Goal: Transaction & Acquisition: Obtain resource

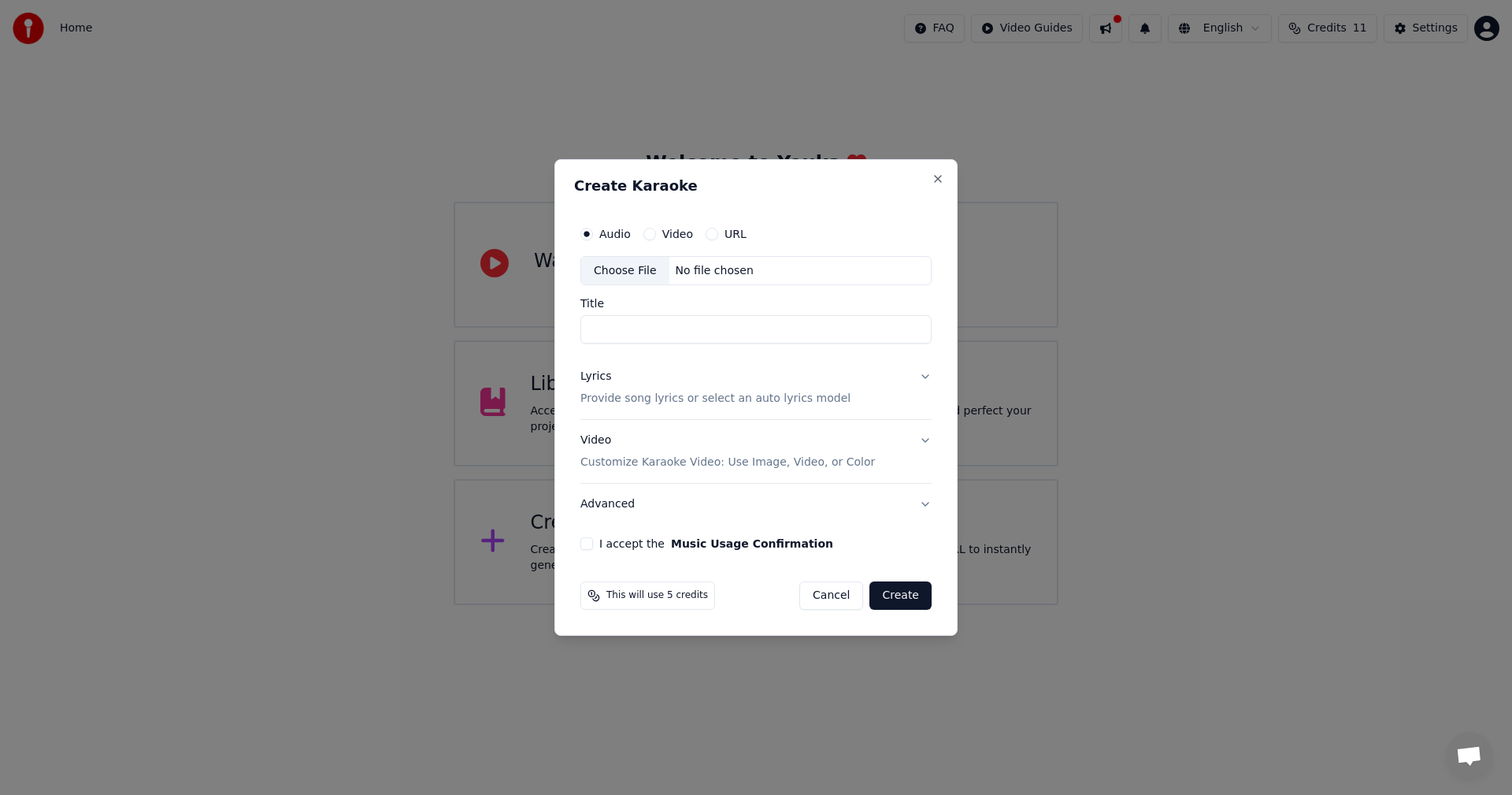
click at [920, 383] on button "Lyrics Provide song lyrics or select an auto lyrics model" at bounding box center [756, 388] width 351 height 63
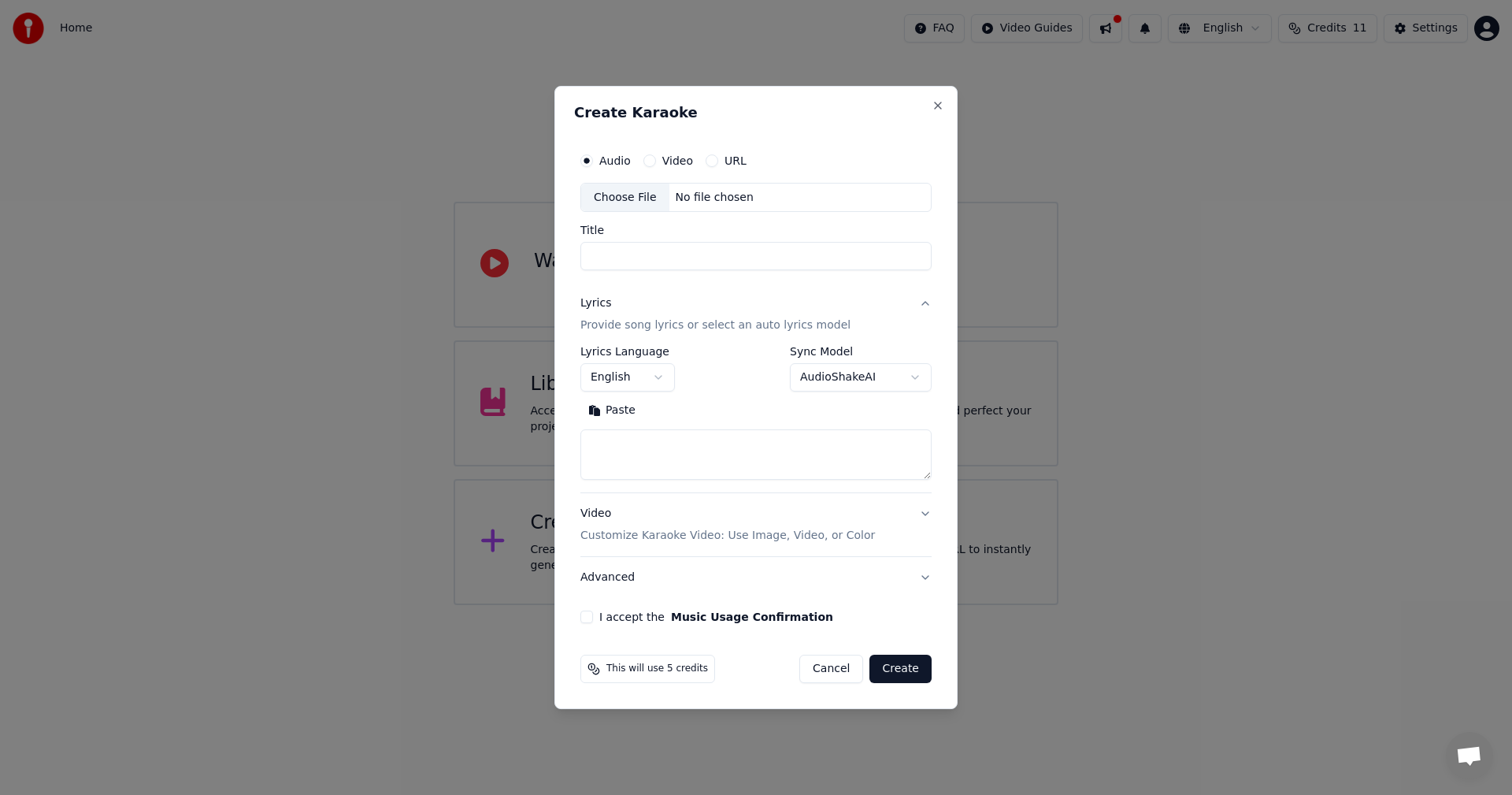
click at [650, 388] on button "English" at bounding box center [628, 378] width 94 height 28
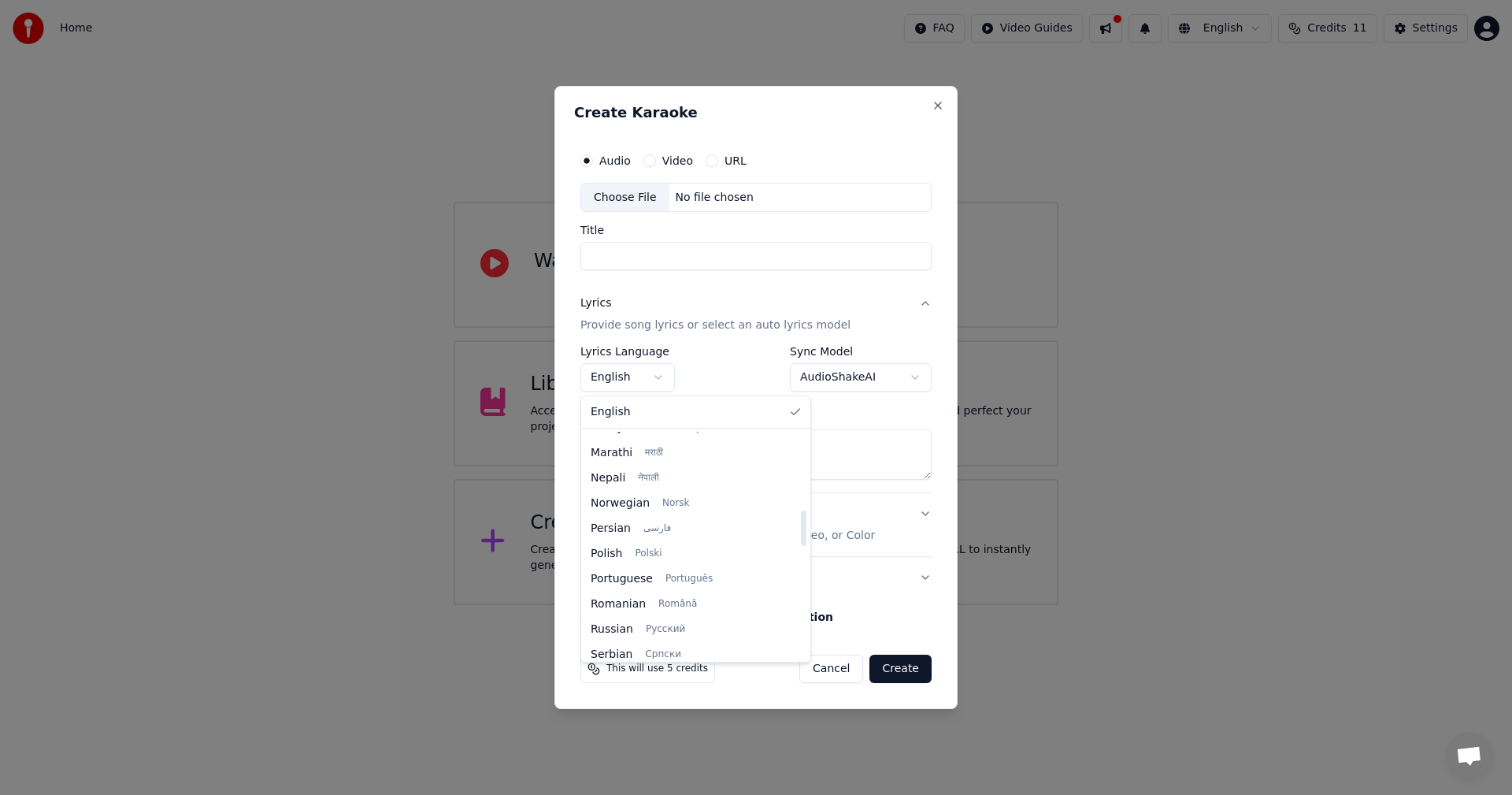
scroll to position [1209, 0]
drag, startPoint x: 755, startPoint y: 454, endPoint x: 768, endPoint y: 674, distance: 220.4
click at [801, 658] on div at bounding box center [804, 640] width 6 height 35
select select "**"
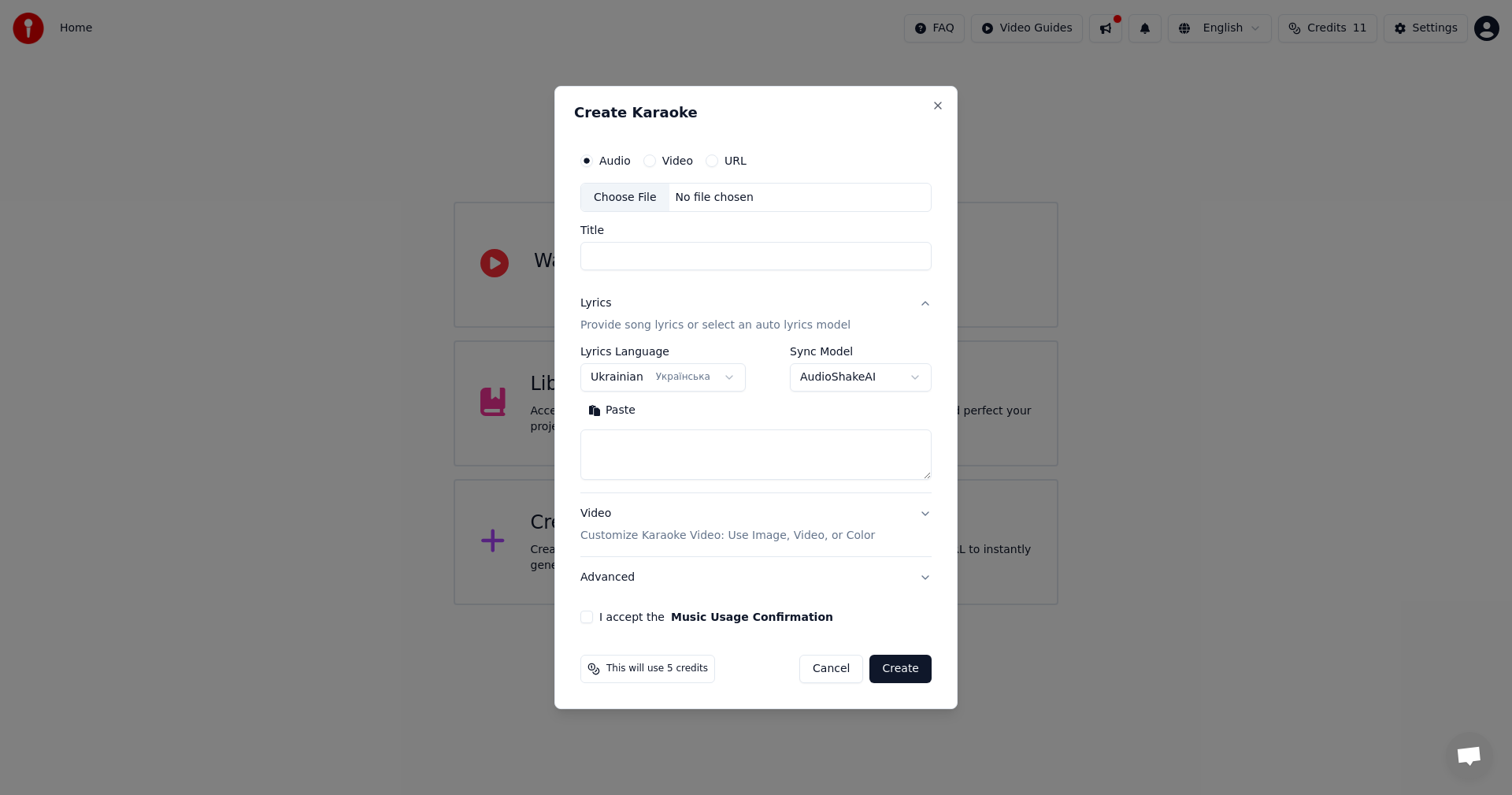
click at [650, 444] on textarea at bounding box center [756, 455] width 351 height 50
paste textarea "**********"
drag, startPoint x: 619, startPoint y: 453, endPoint x: 593, endPoint y: 457, distance: 26.3
click at [590, 455] on textarea at bounding box center [756, 455] width 351 height 50
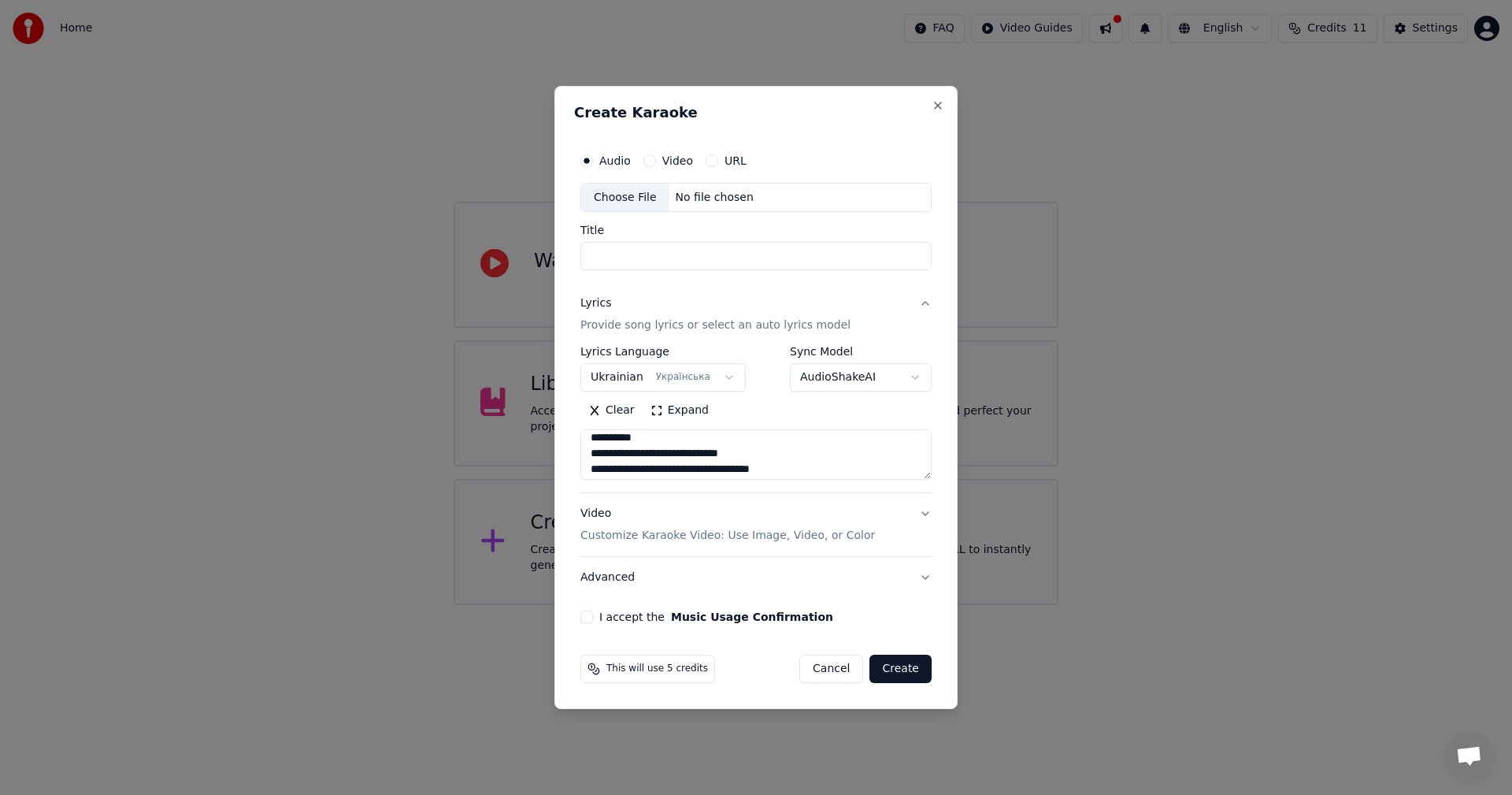
scroll to position [416, 0]
drag, startPoint x: 634, startPoint y: 452, endPoint x: 619, endPoint y: 453, distance: 15.0
click at [592, 452] on textarea at bounding box center [756, 455] width 351 height 50
drag, startPoint x: 644, startPoint y: 456, endPoint x: 594, endPoint y: 452, distance: 50.2
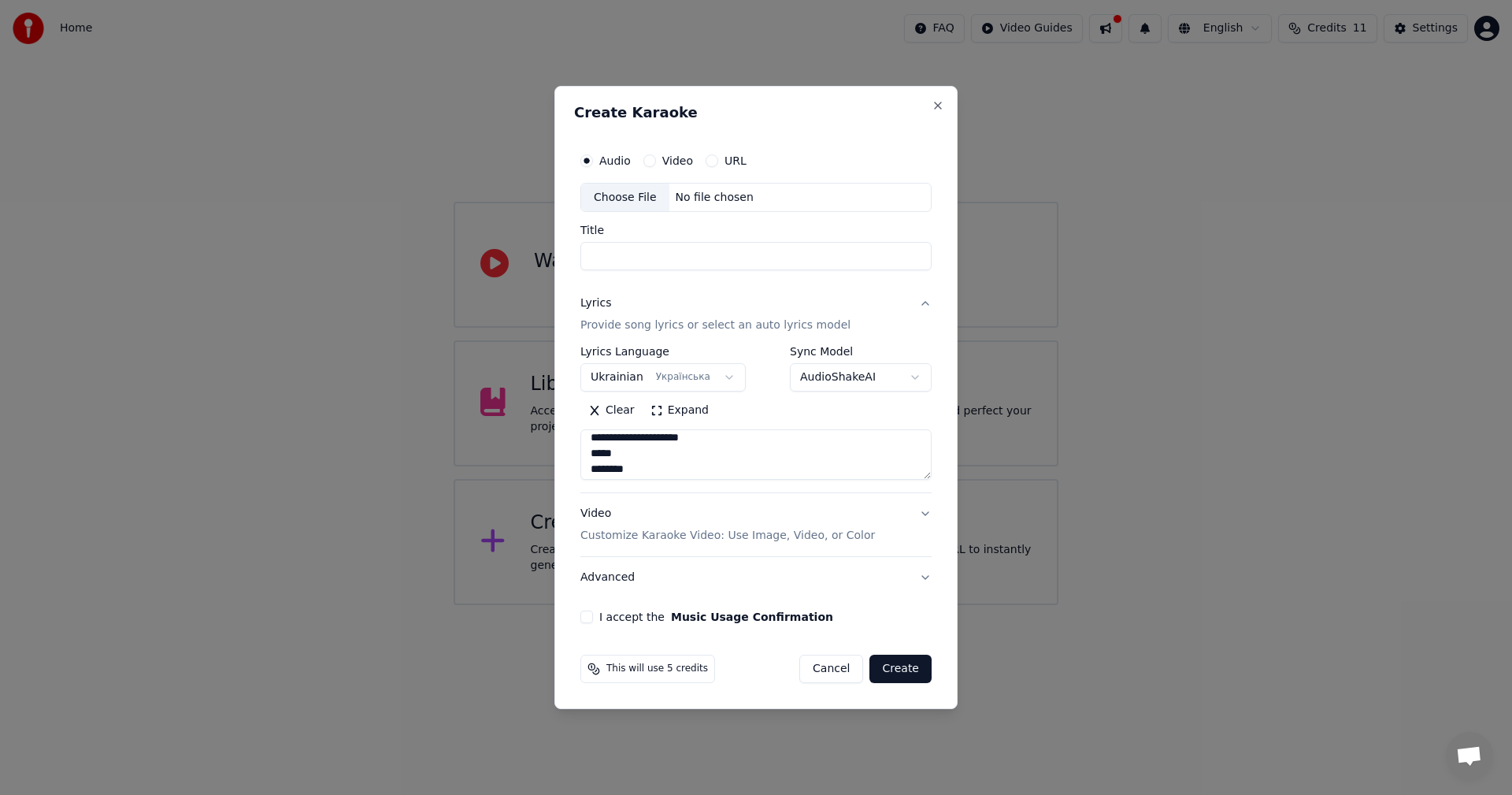
click at [594, 452] on textarea at bounding box center [756, 455] width 351 height 50
drag, startPoint x: 634, startPoint y: 448, endPoint x: 588, endPoint y: 452, distance: 46.2
click at [588, 452] on textarea at bounding box center [756, 455] width 351 height 50
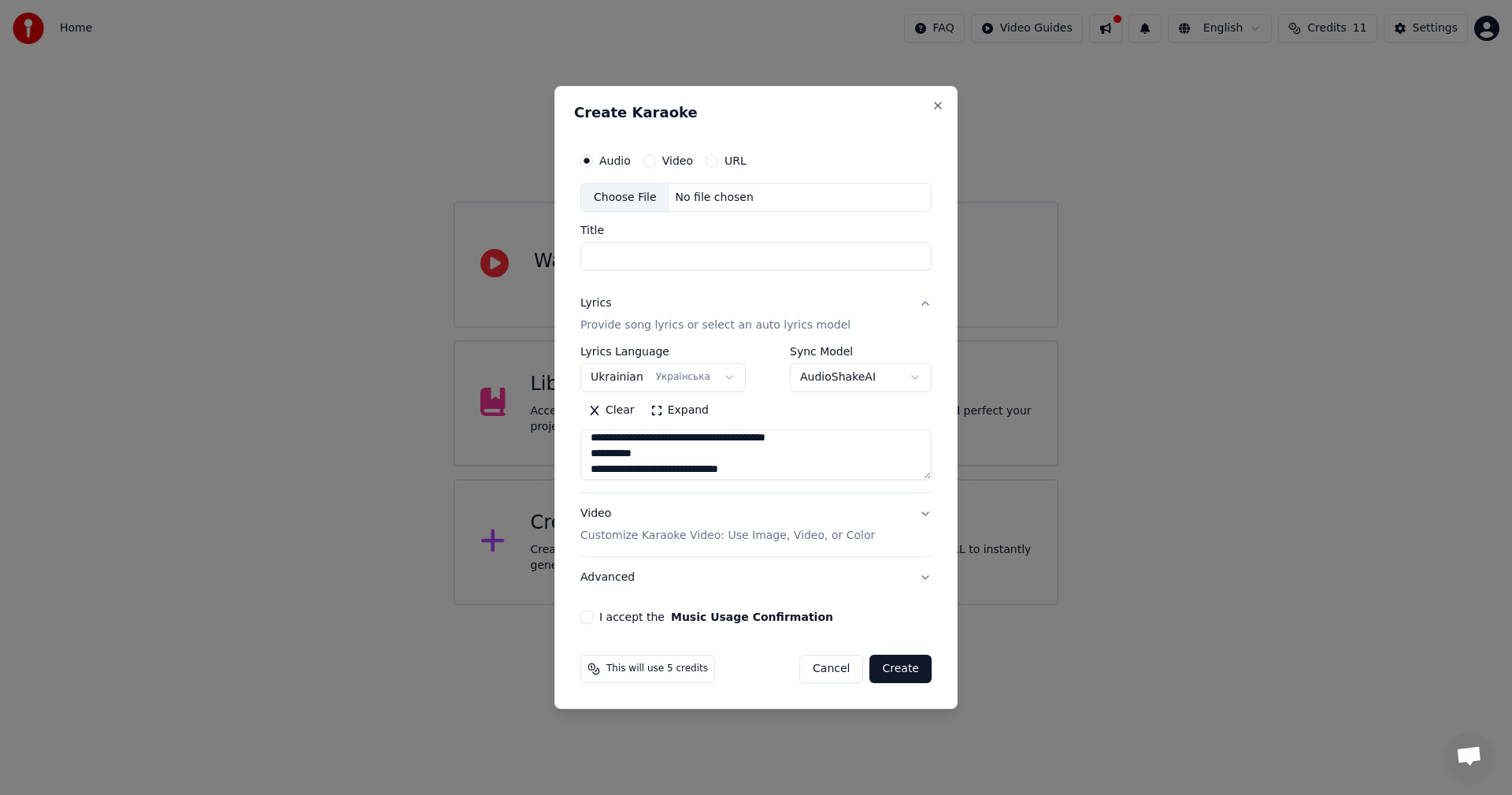
drag, startPoint x: 647, startPoint y: 451, endPoint x: 592, endPoint y: 448, distance: 55.1
click at [592, 448] on textarea "**********" at bounding box center [756, 455] width 351 height 50
drag, startPoint x: 634, startPoint y: 449, endPoint x: 588, endPoint y: 450, distance: 46.0
click at [588, 450] on textarea "**********" at bounding box center [756, 455] width 351 height 50
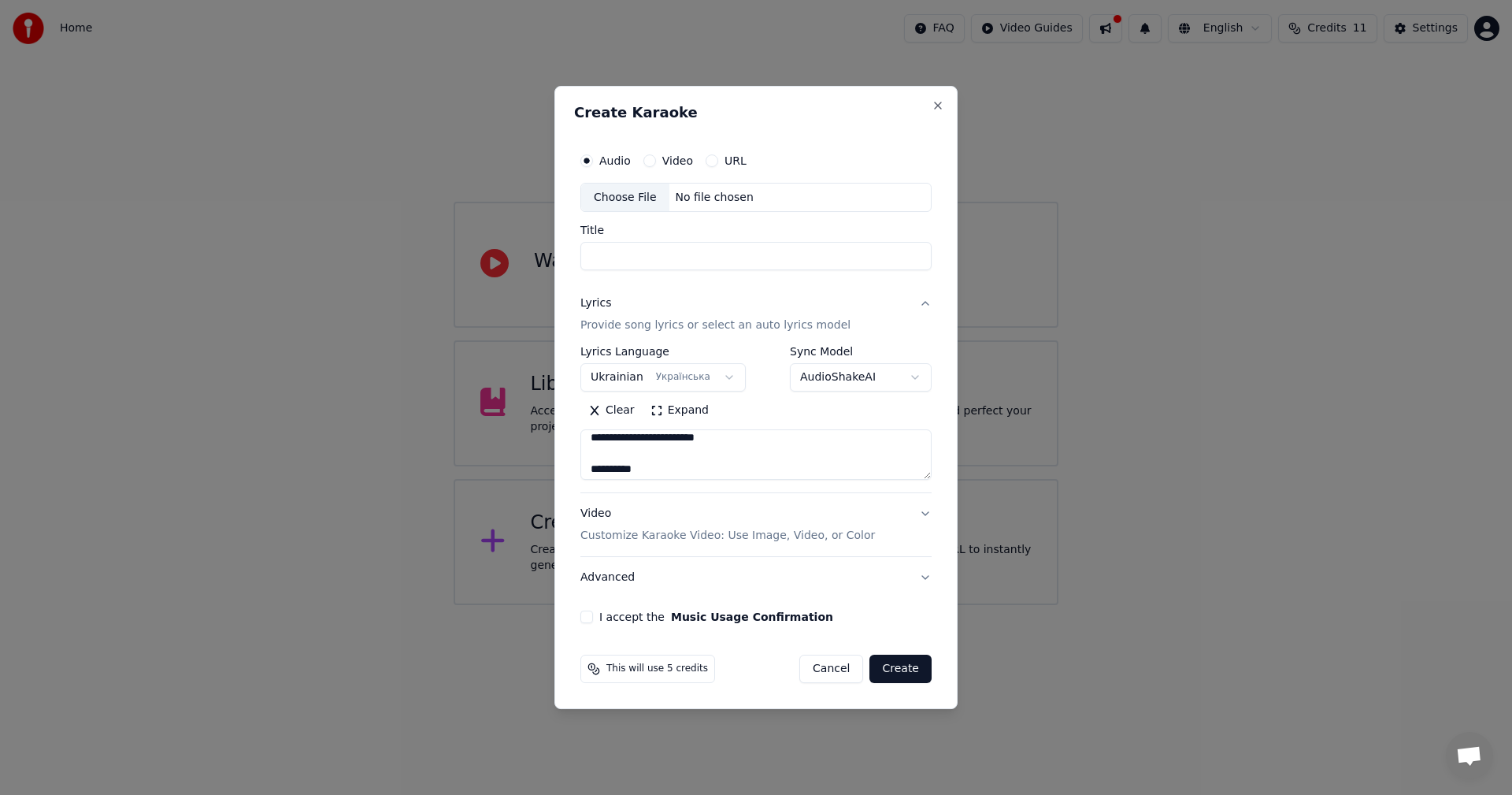
scroll to position [6, 0]
type textarea "**********"
click at [648, 193] on div "Choose File" at bounding box center [625, 197] width 88 height 28
type input "**********"
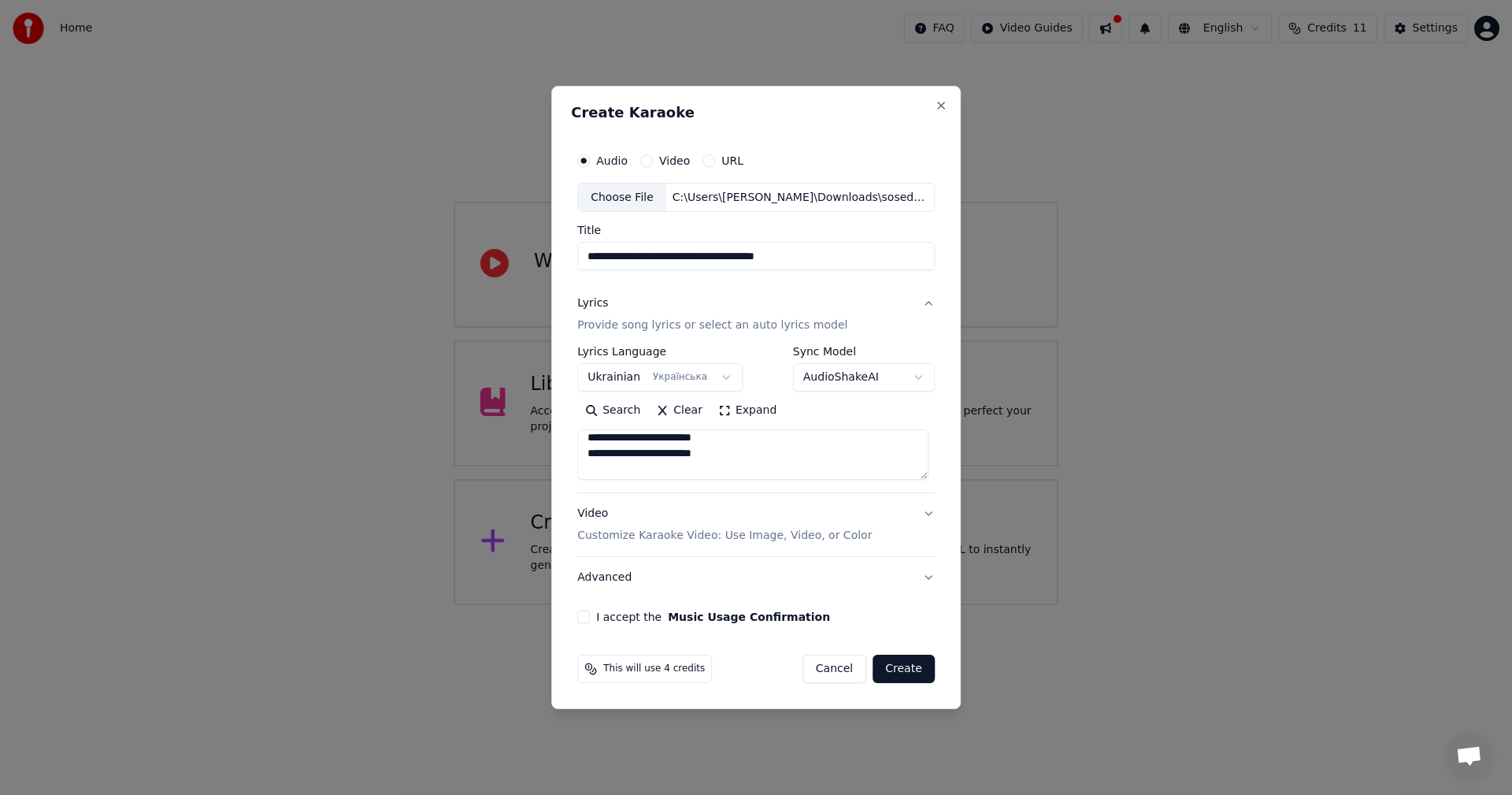
drag, startPoint x: 818, startPoint y: 255, endPoint x: 468, endPoint y: 247, distance: 350.1
click at [469, 247] on body "**********" at bounding box center [756, 303] width 1512 height 605
drag, startPoint x: 611, startPoint y: 255, endPoint x: 613, endPoint y: 271, distance: 16.1
click at [612, 259] on input "**********" at bounding box center [756, 256] width 358 height 28
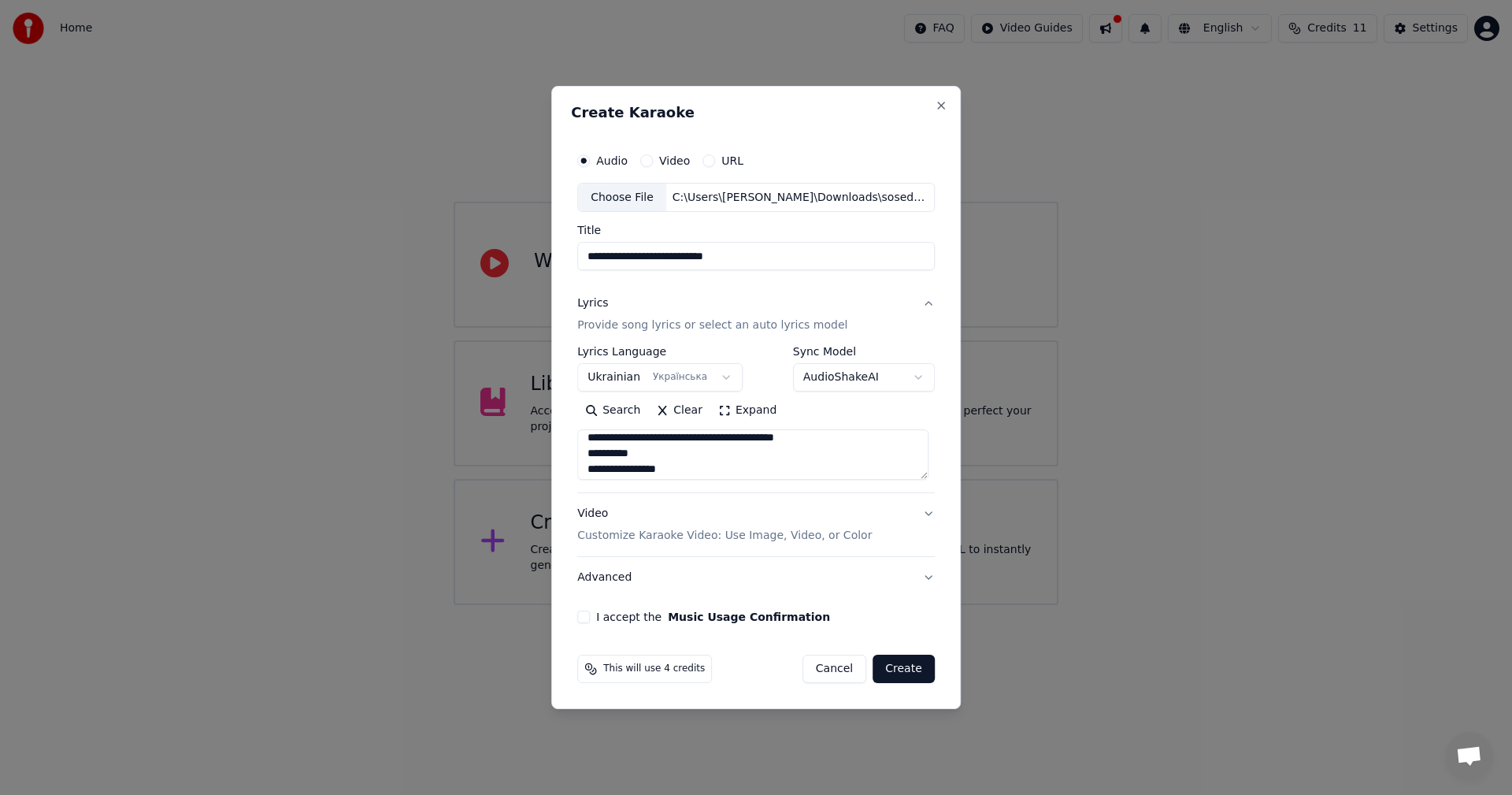
type input "**********"
click at [923, 515] on button "Video Customize Karaoke Video: Use Image, Video, or Color" at bounding box center [756, 525] width 358 height 63
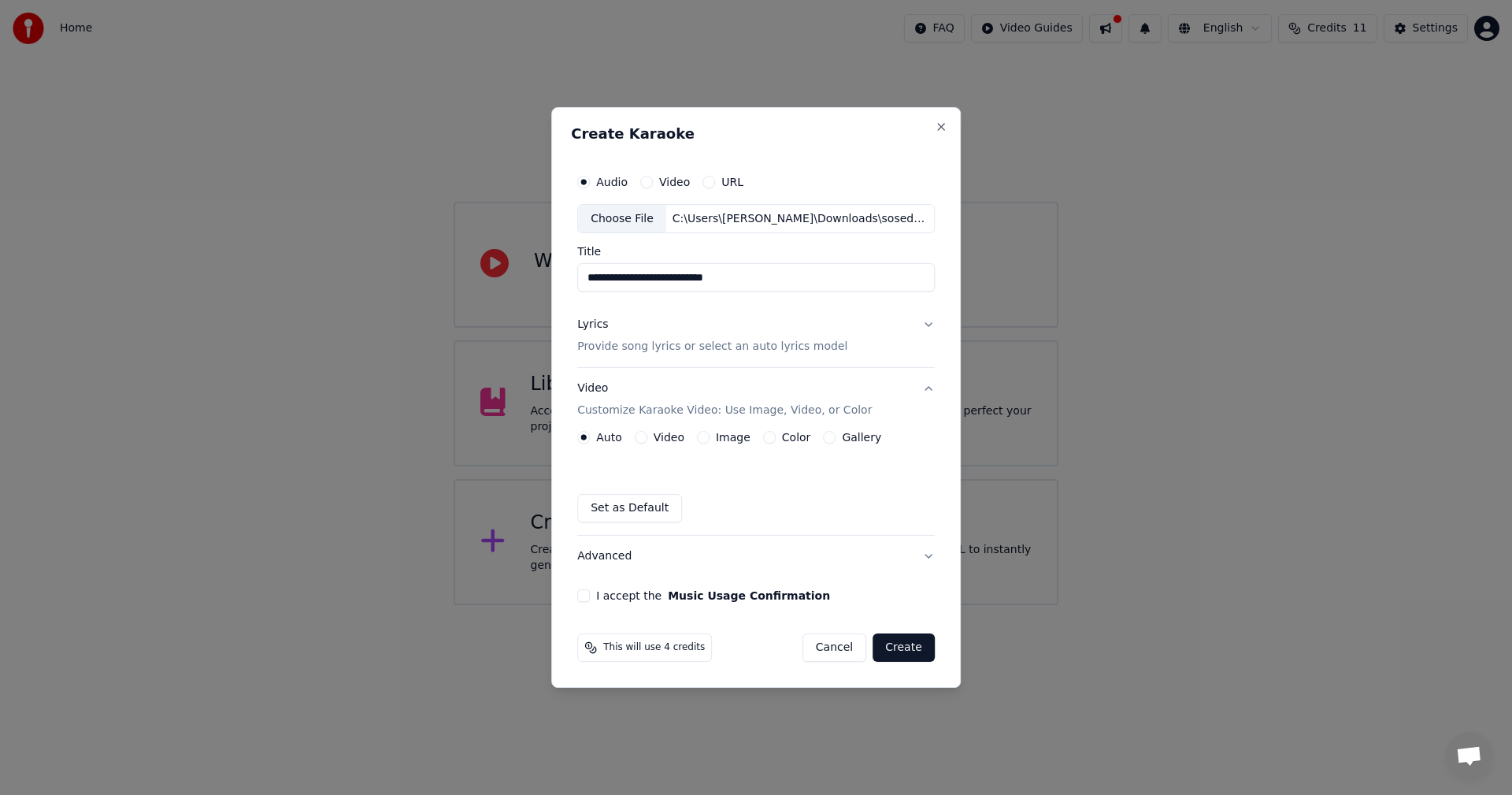
click at [707, 438] on button "Image" at bounding box center [704, 437] width 13 height 13
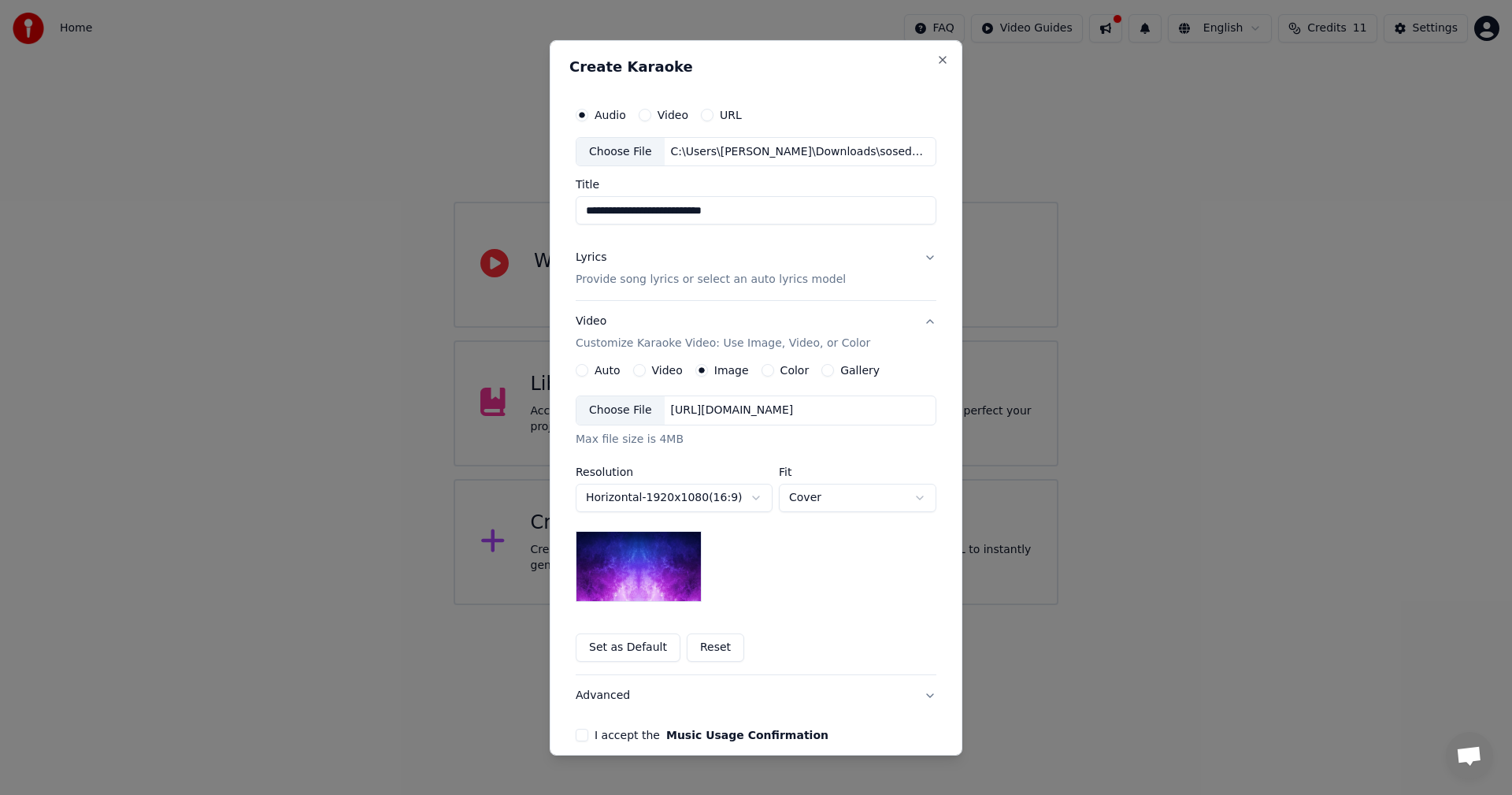
click at [610, 421] on div "Choose File" at bounding box center [620, 410] width 88 height 28
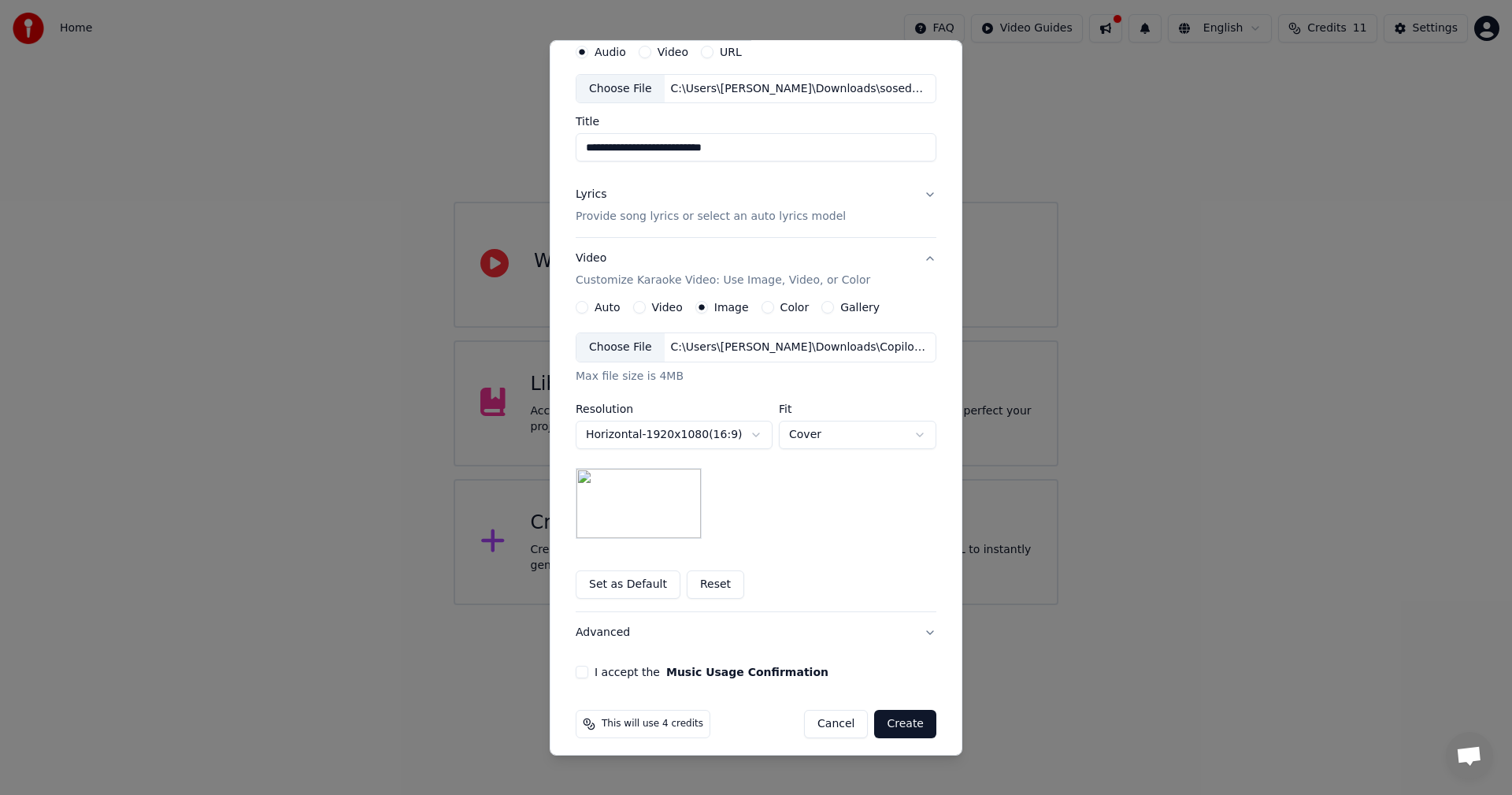
scroll to position [72, 0]
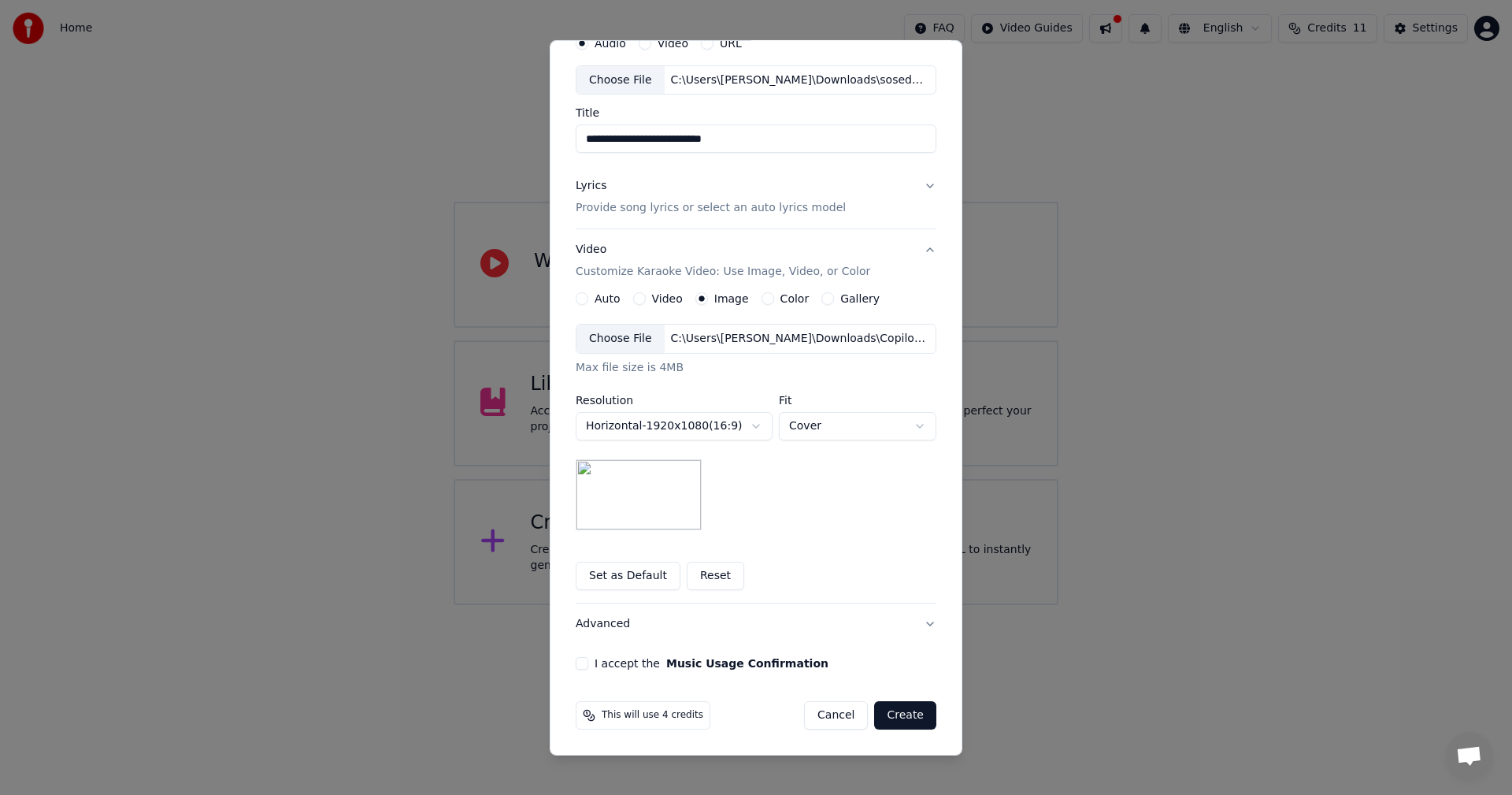
click at [600, 662] on label "I accept the Music Usage Confirmation" at bounding box center [712, 664] width 234 height 11
click at [588, 662] on button "I accept the Music Usage Confirmation" at bounding box center [582, 664] width 13 height 13
click at [907, 717] on button "Create" at bounding box center [905, 715] width 62 height 28
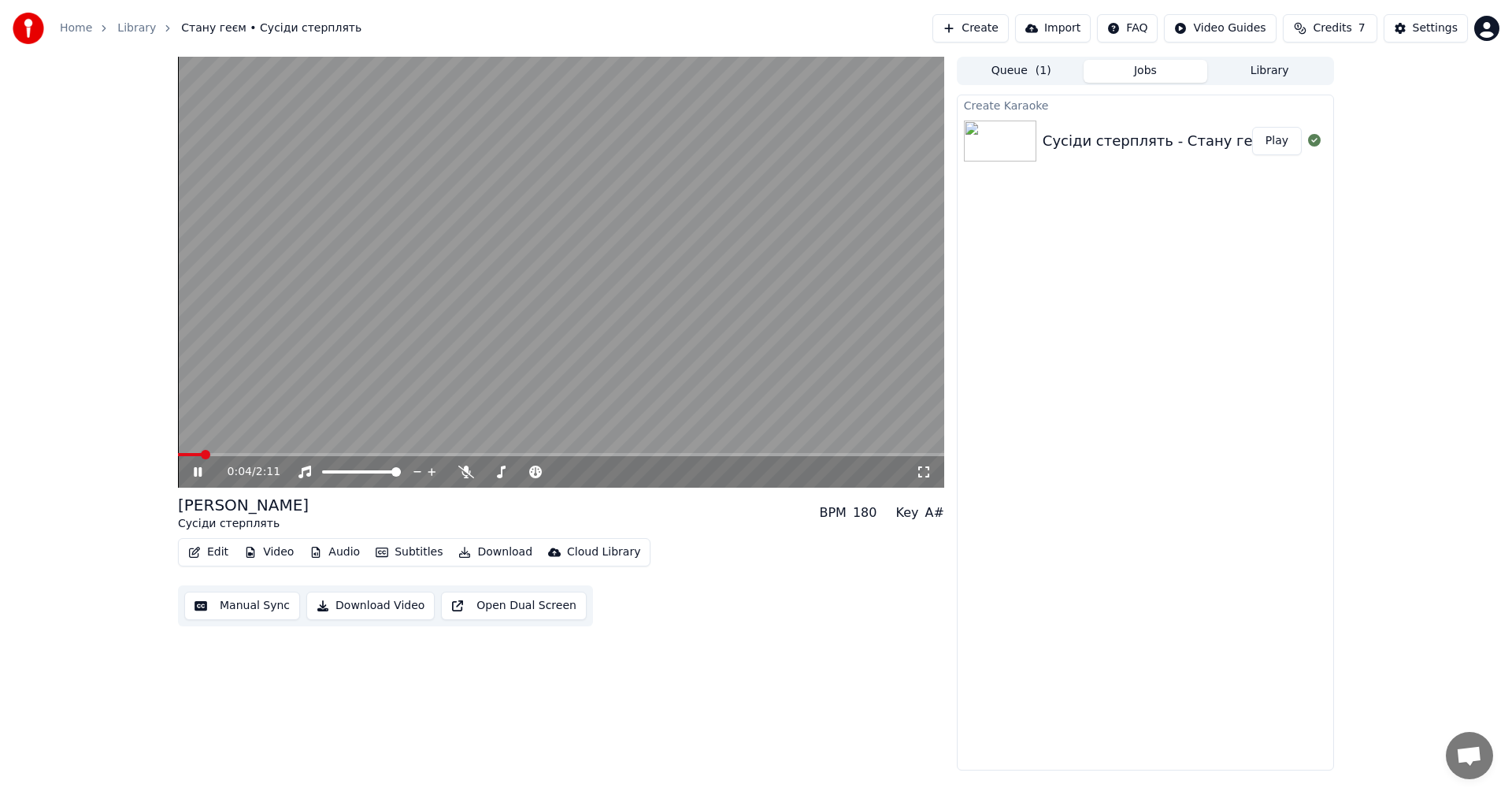
click at [201, 457] on span at bounding box center [206, 455] width 10 height 10
click at [927, 476] on icon at bounding box center [924, 472] width 16 height 13
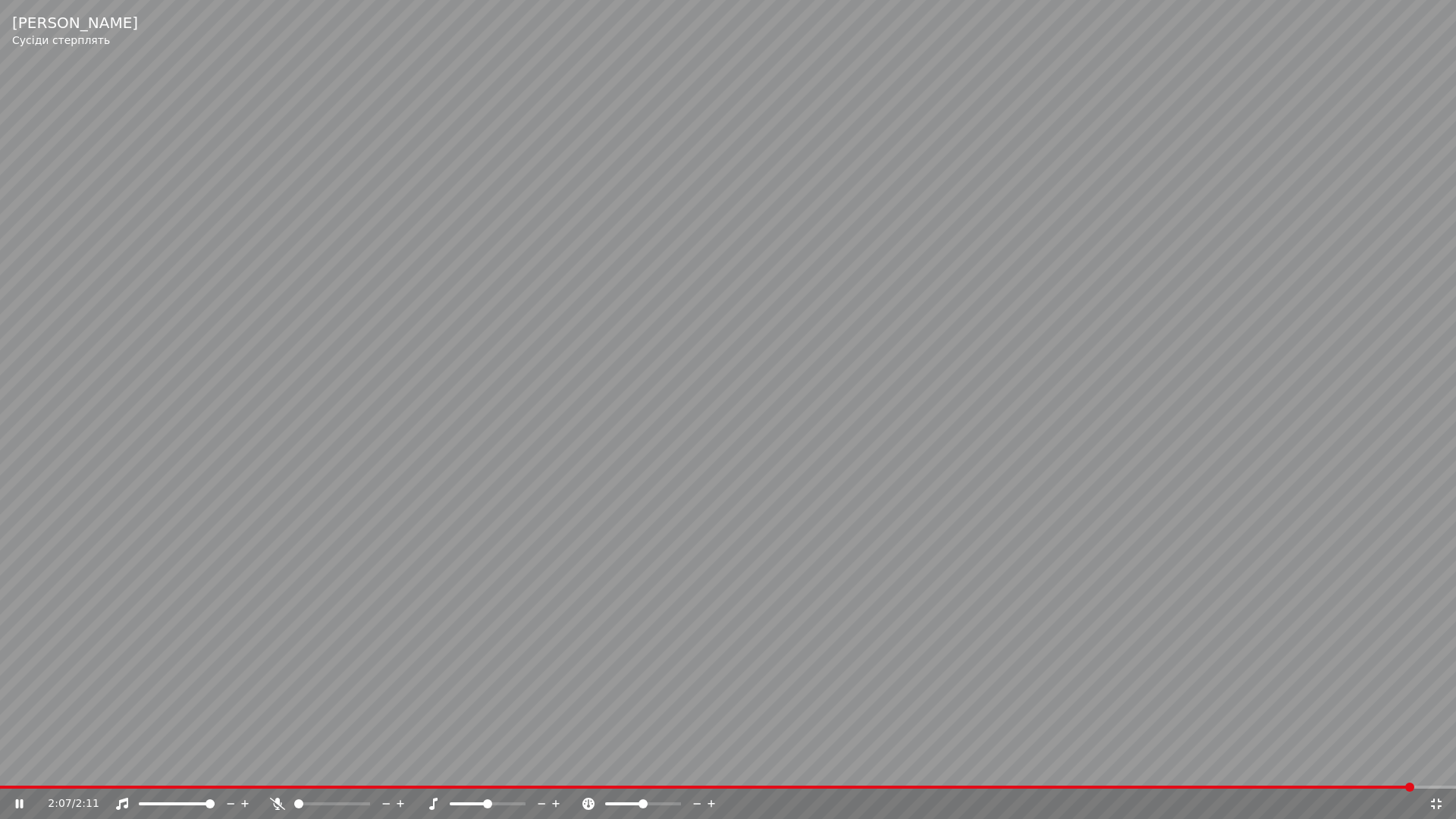
click at [1438, 764] on div "2:07 / 2:11" at bounding box center [728, 803] width 1456 height 30
click at [1436, 764] on icon at bounding box center [1437, 804] width 15 height 12
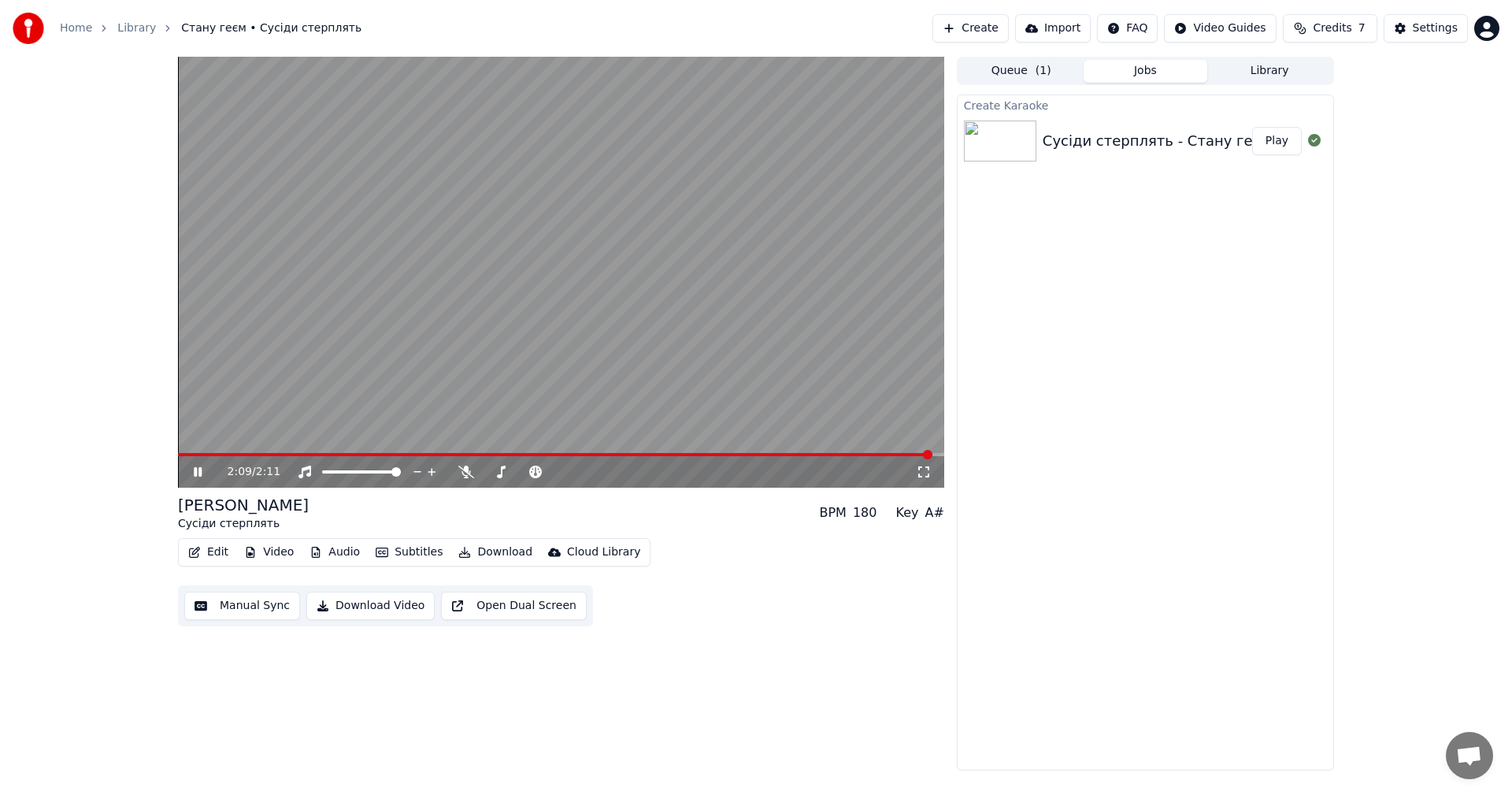
click at [686, 360] on video at bounding box center [560, 272] width 766 height 431
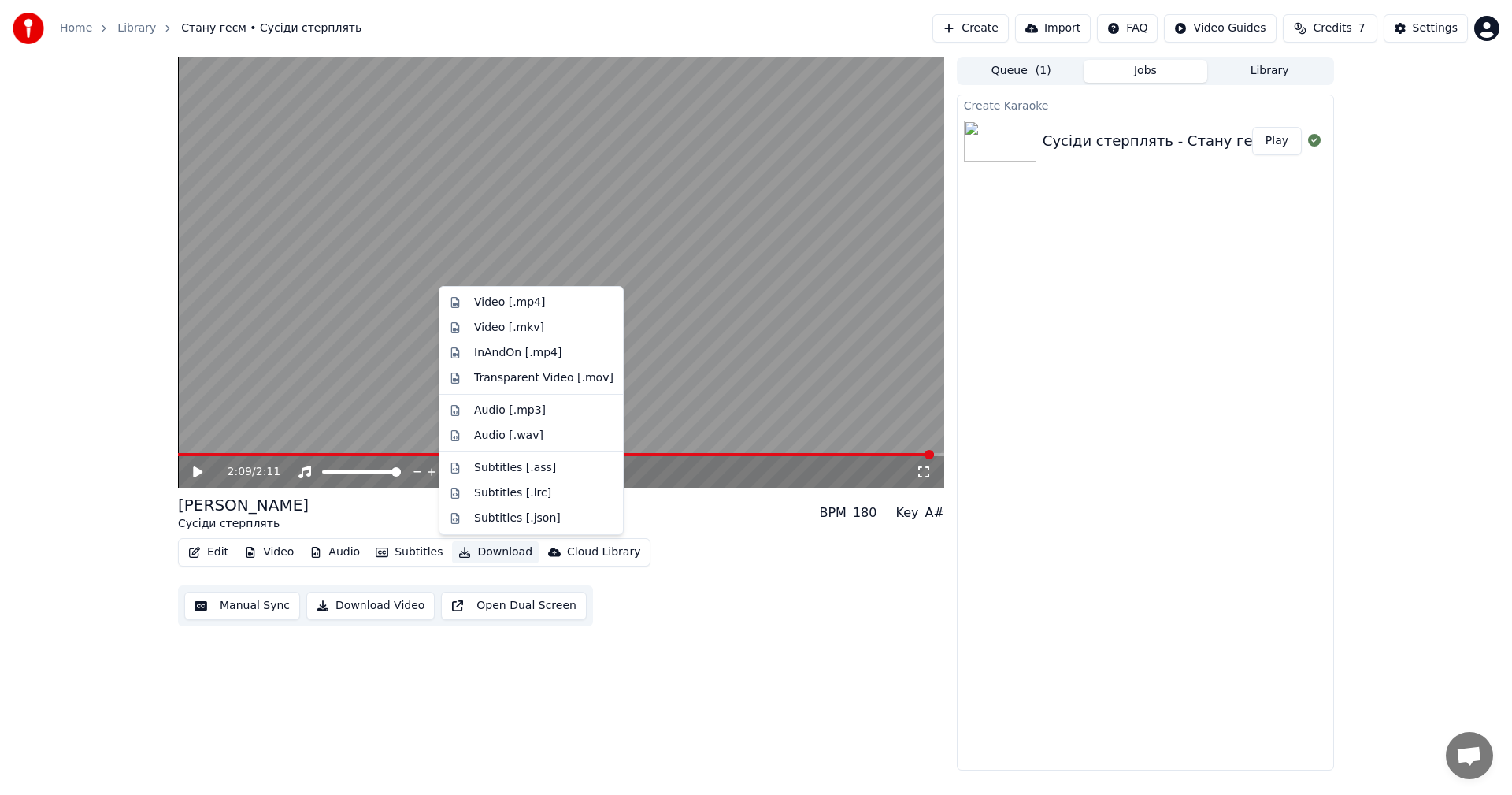
click at [475, 548] on button "Download" at bounding box center [495, 552] width 86 height 22
click at [535, 303] on div "Video [.mp4]" at bounding box center [509, 303] width 71 height 16
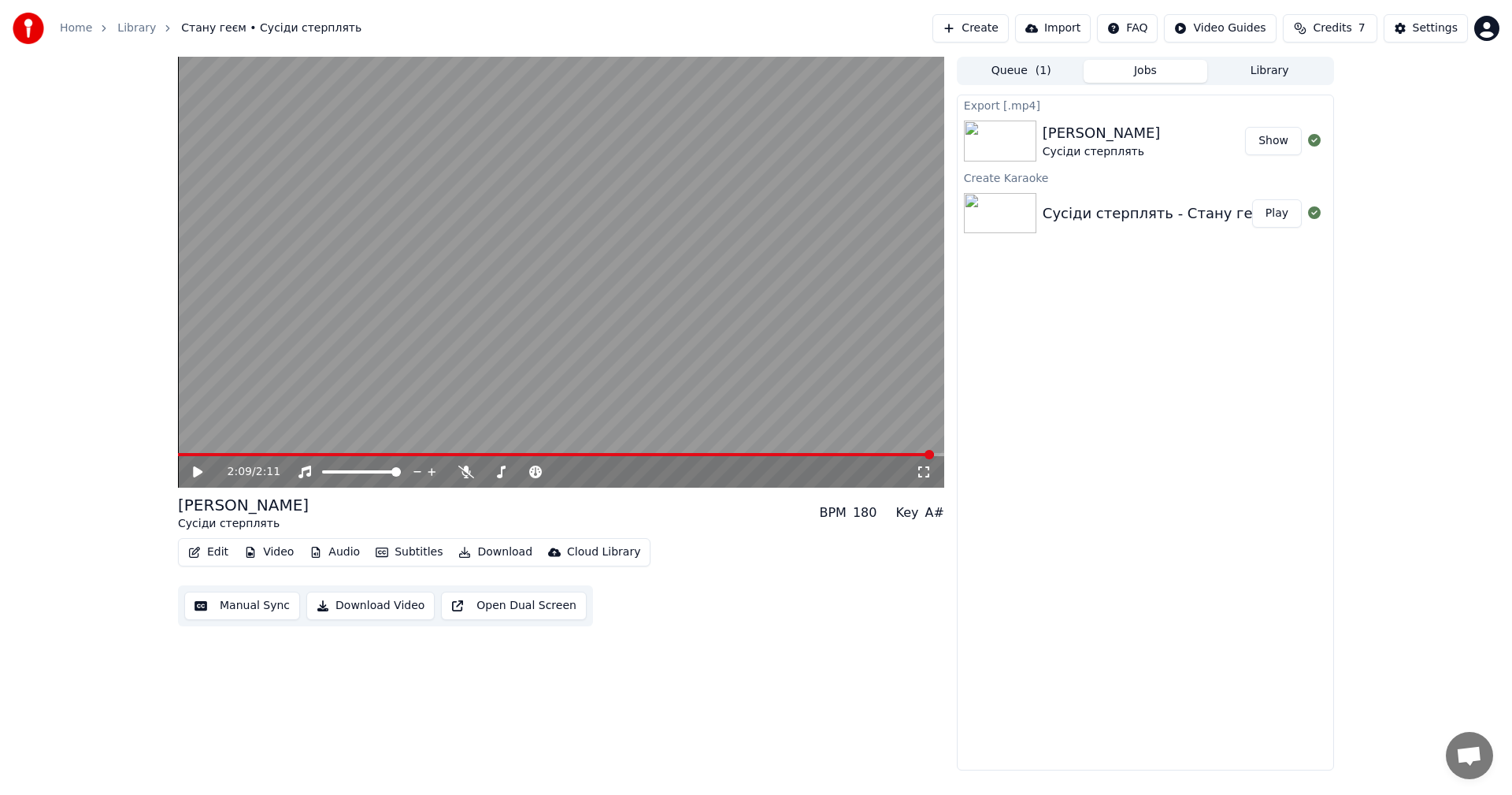
click at [995, 28] on button "Create" at bounding box center [970, 28] width 76 height 28
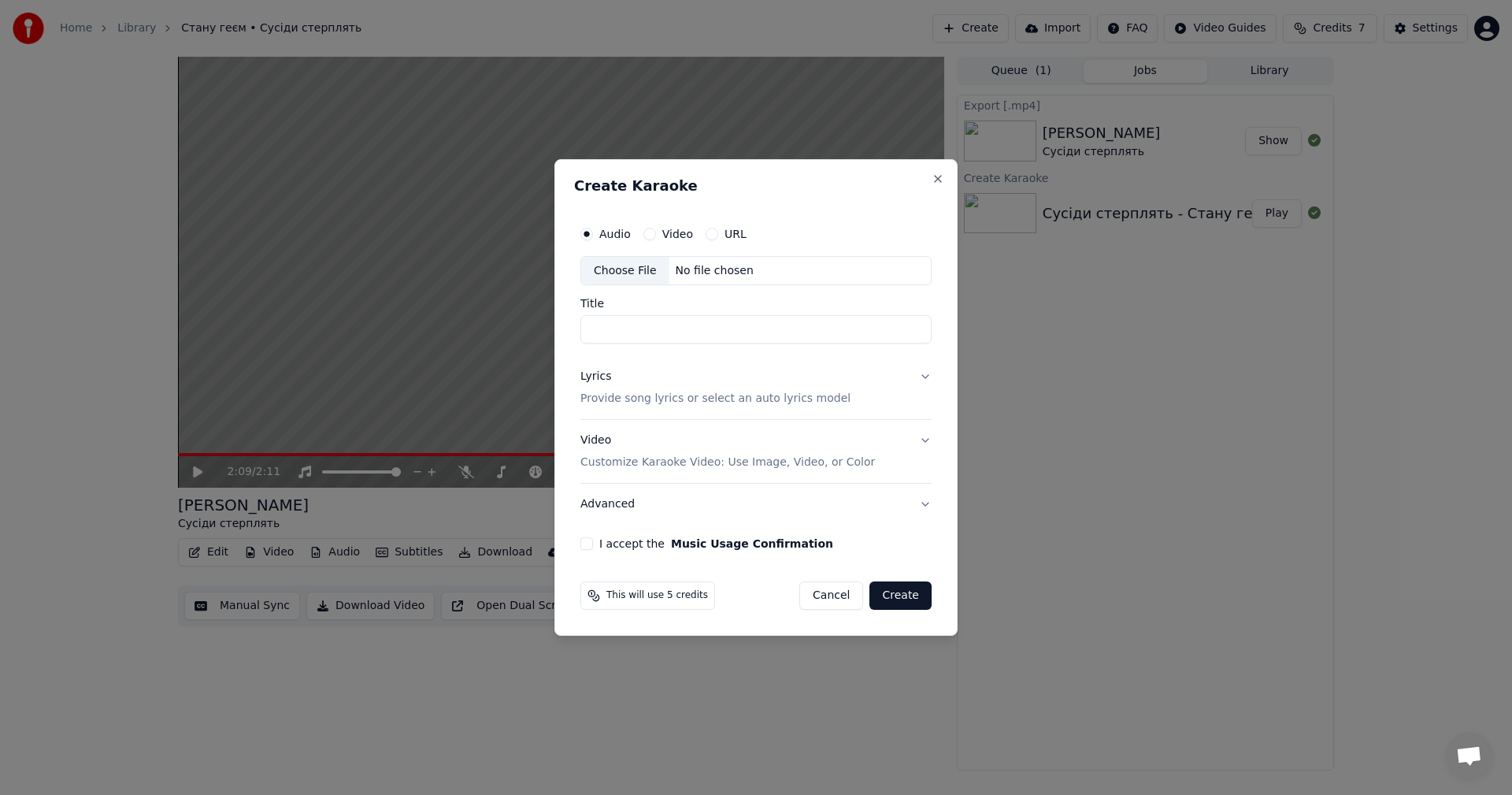
click at [929, 379] on button "Lyrics Provide song lyrics or select an auto lyrics model" at bounding box center [756, 388] width 351 height 63
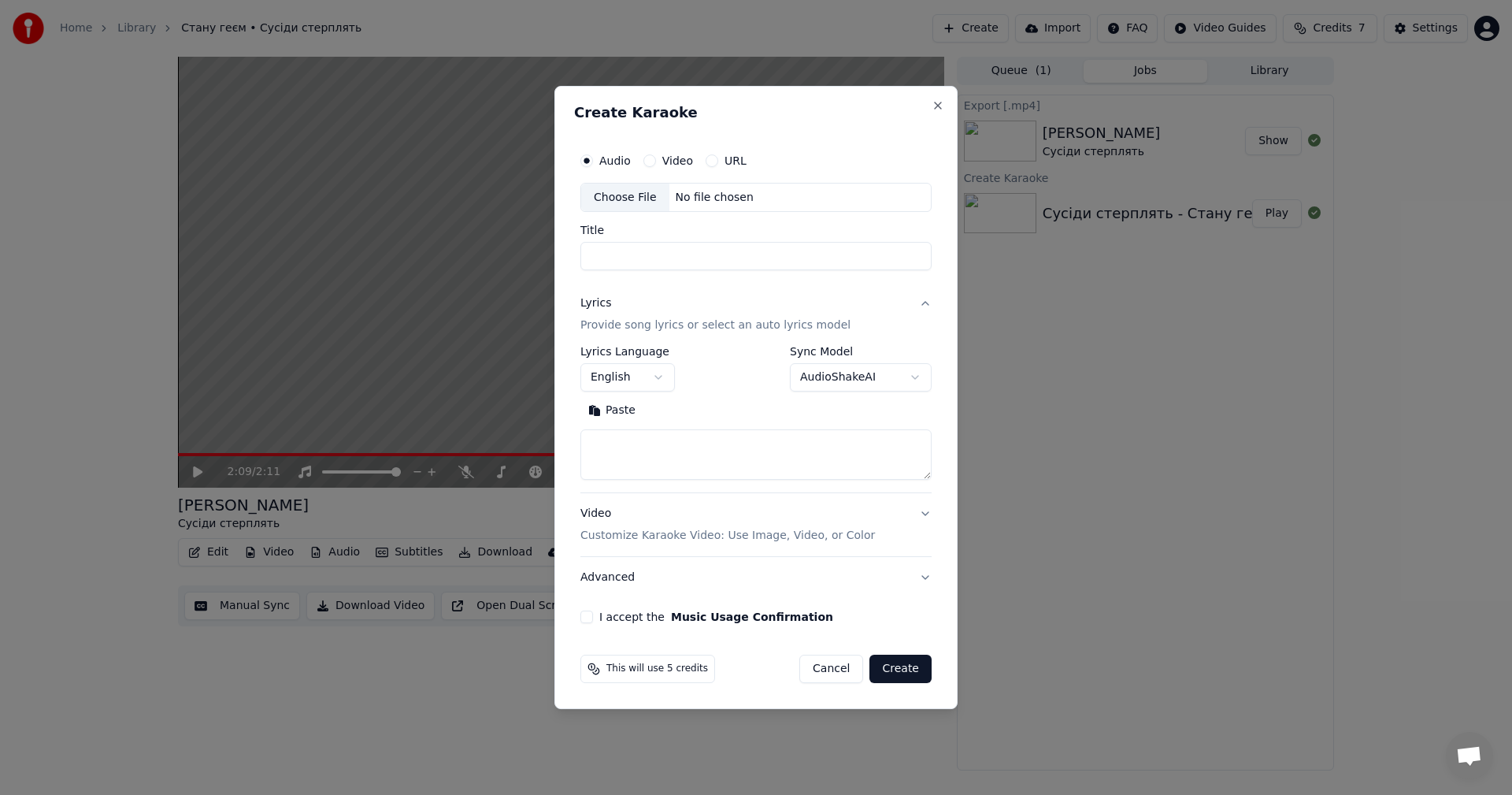
click at [653, 383] on button "English" at bounding box center [628, 378] width 94 height 28
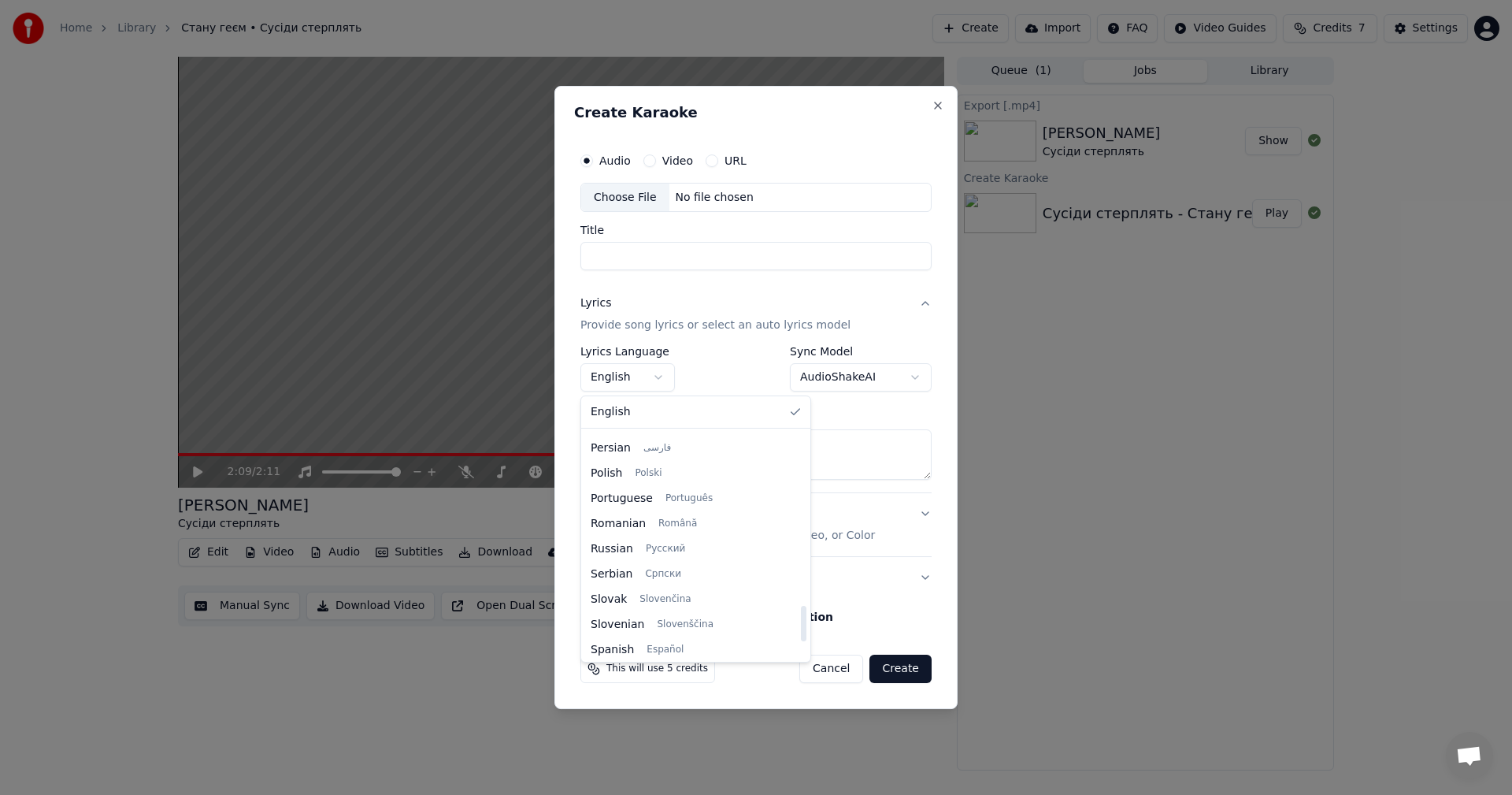
scroll to position [1209, 0]
drag, startPoint x: 757, startPoint y: 460, endPoint x: 760, endPoint y: 685, distance: 225.0
click at [801, 641] on div at bounding box center [804, 624] width 6 height 35
select select "**"
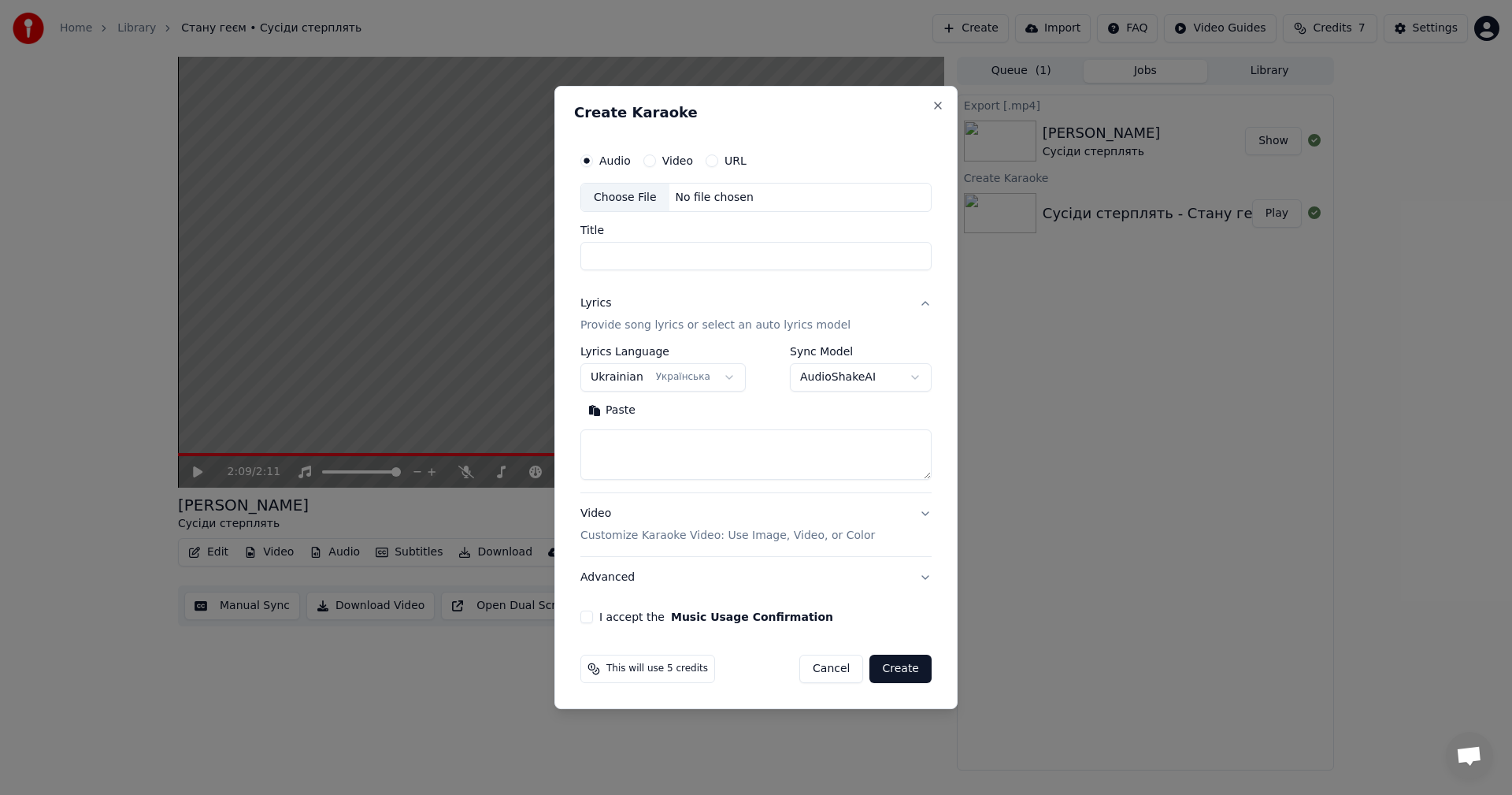
click at [860, 443] on textarea at bounding box center [756, 455] width 351 height 50
click at [643, 438] on textarea at bounding box center [756, 455] width 351 height 50
paste textarea "**********"
type textarea "**********"
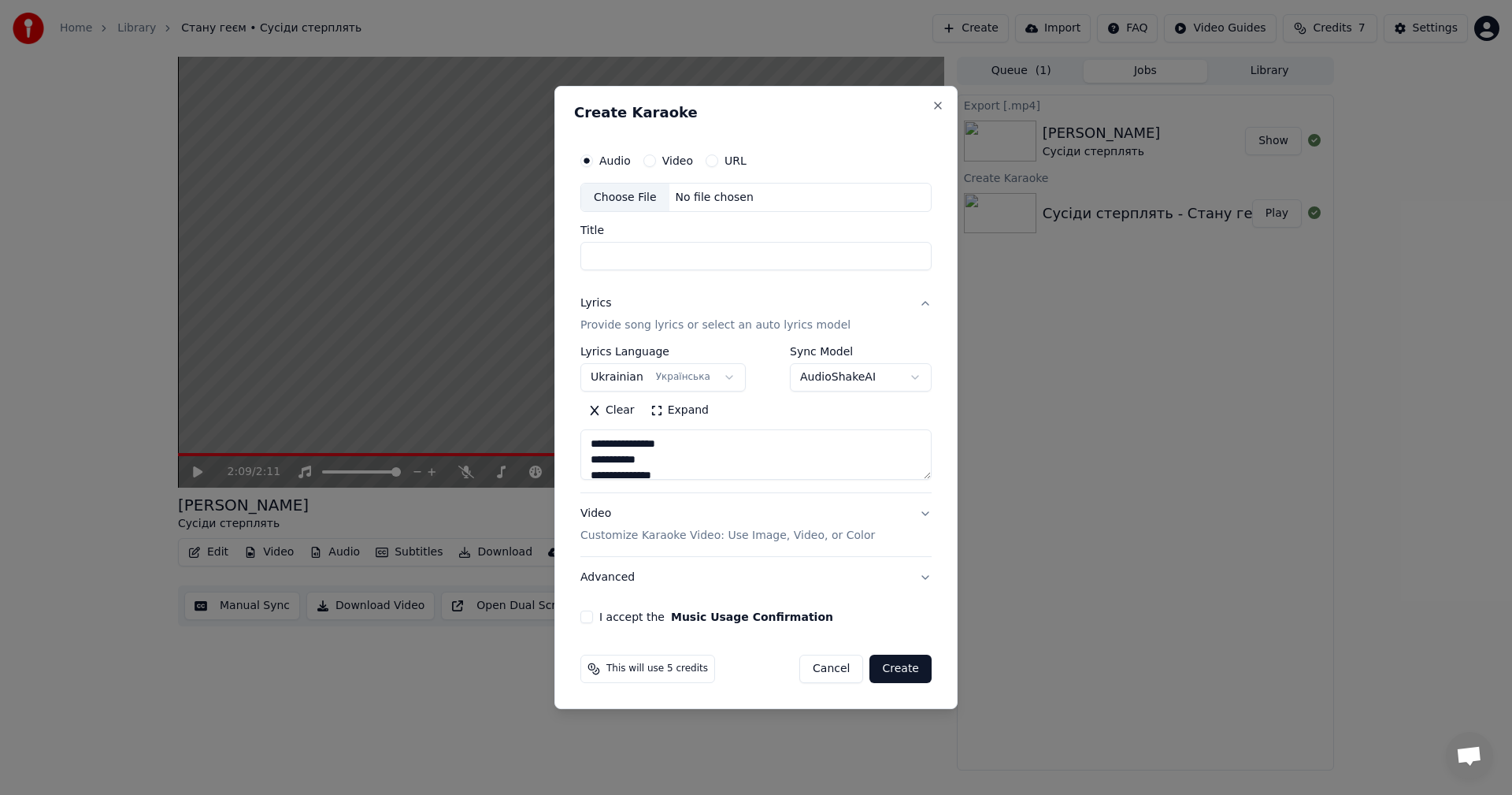
click at [617, 202] on div "Choose File" at bounding box center [625, 197] width 88 height 28
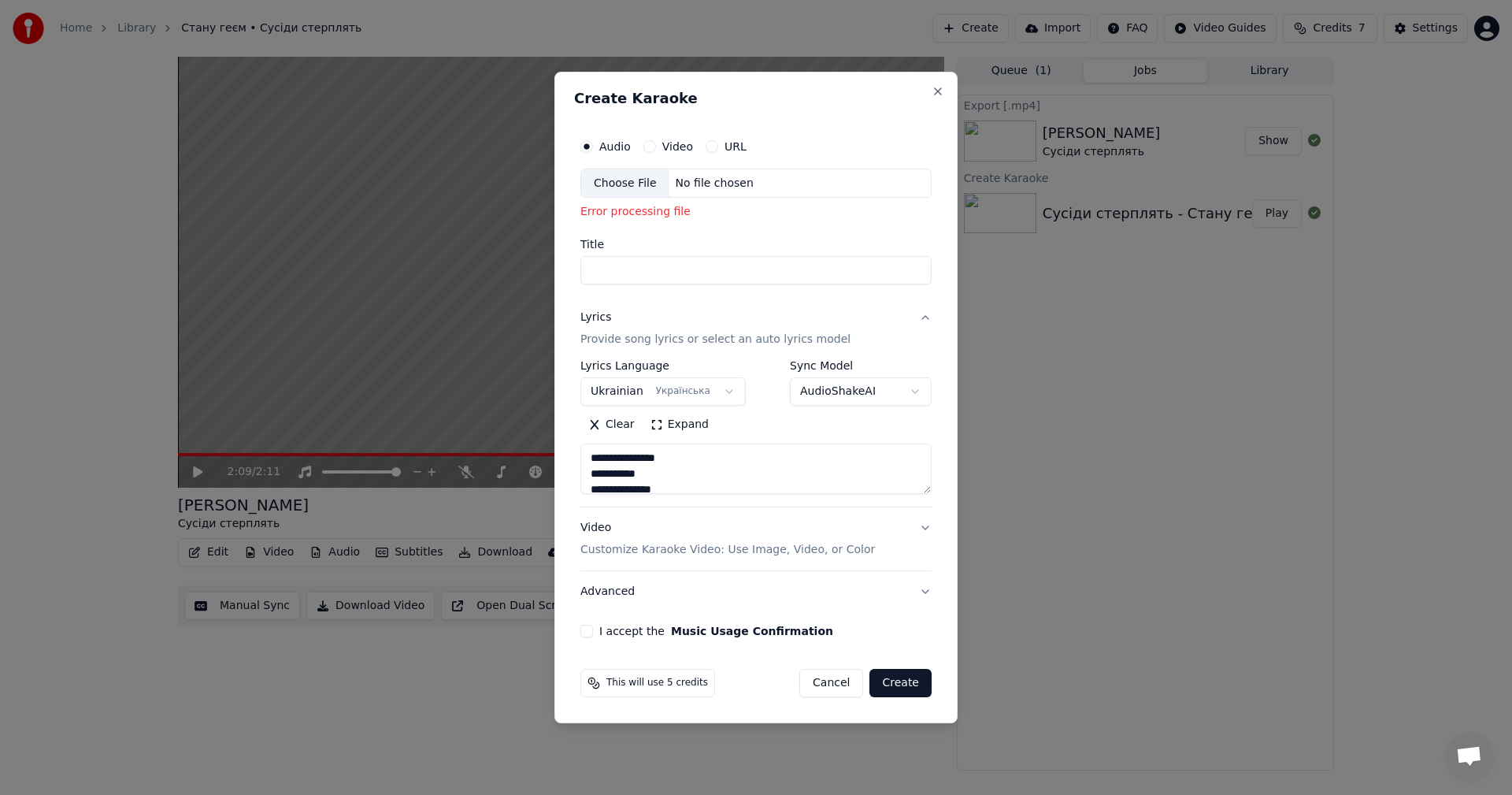
click at [617, 184] on div "Choose File" at bounding box center [625, 183] width 88 height 28
click at [682, 184] on div "No file chosen" at bounding box center [714, 183] width 90 height 16
click at [615, 175] on div "Choose File" at bounding box center [625, 183] width 88 height 28
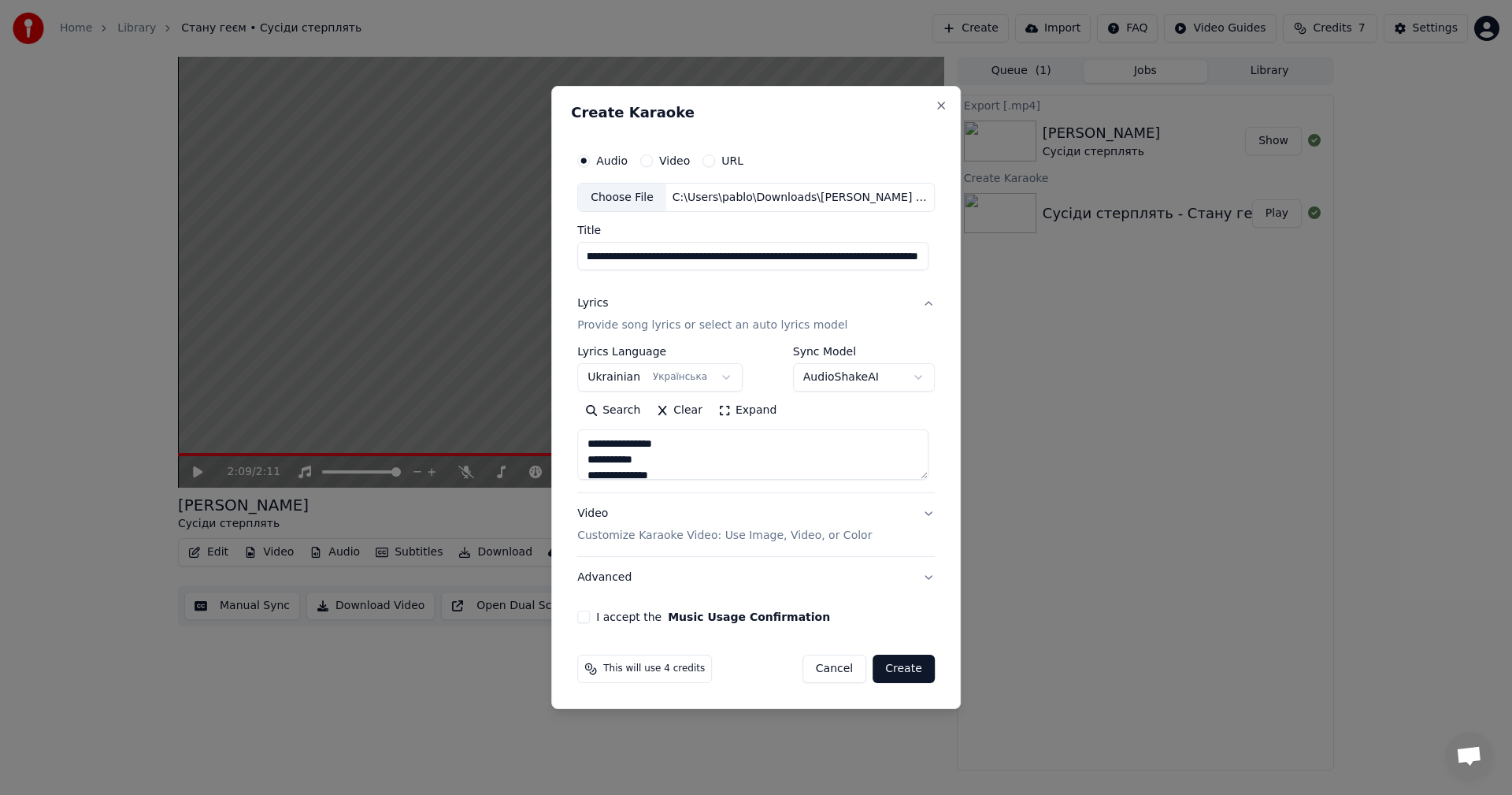
scroll to position [0, 234]
drag, startPoint x: 912, startPoint y: 259, endPoint x: 1193, endPoint y: 238, distance: 281.8
click at [1193, 238] on body "**********" at bounding box center [756, 397] width 1512 height 795
type input "**********"
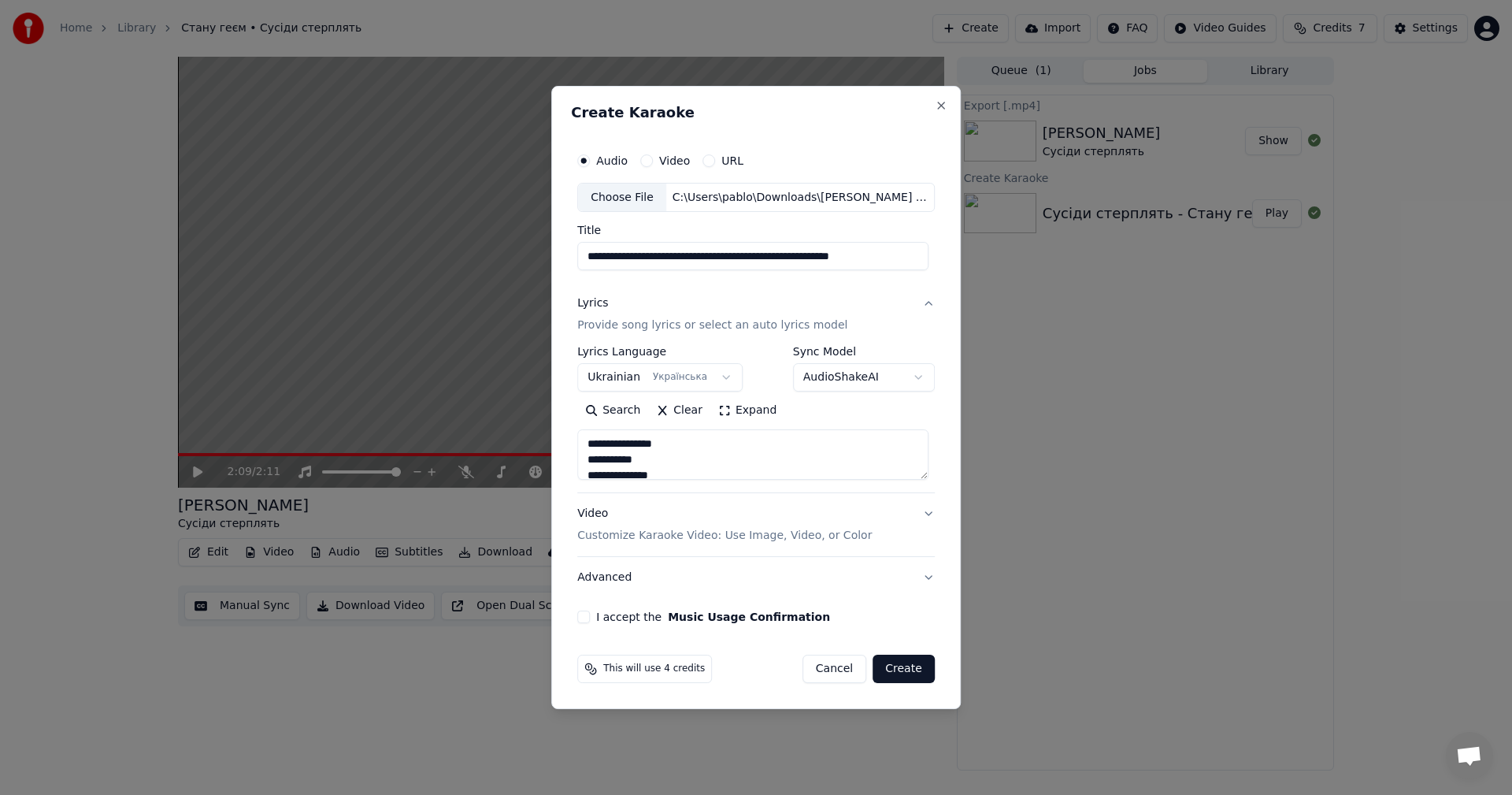
click at [928, 515] on button "Video Customize Karaoke Video: Use Image, Video, or Color" at bounding box center [756, 525] width 358 height 63
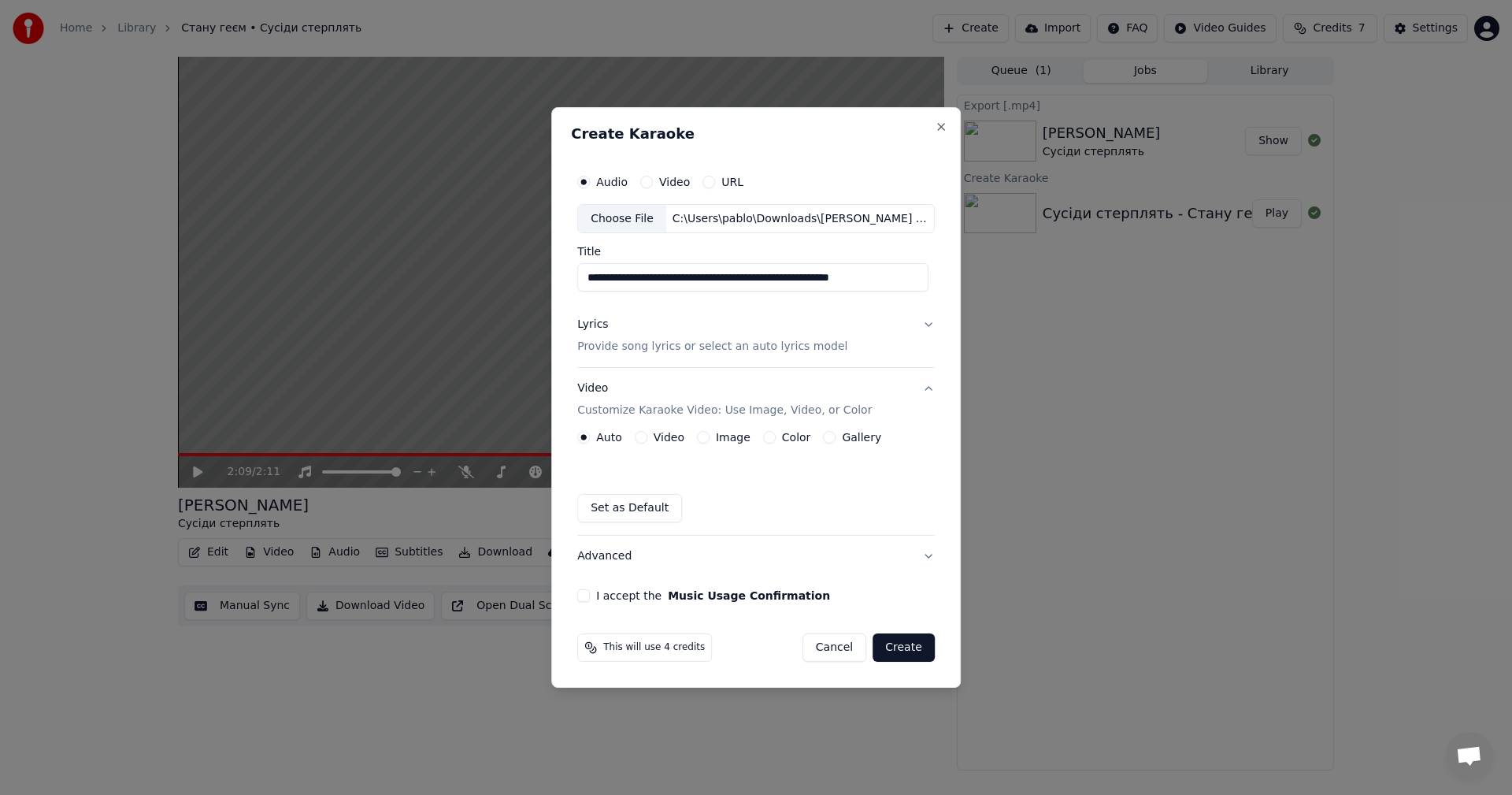
click at [707, 436] on button "Image" at bounding box center [704, 437] width 13 height 13
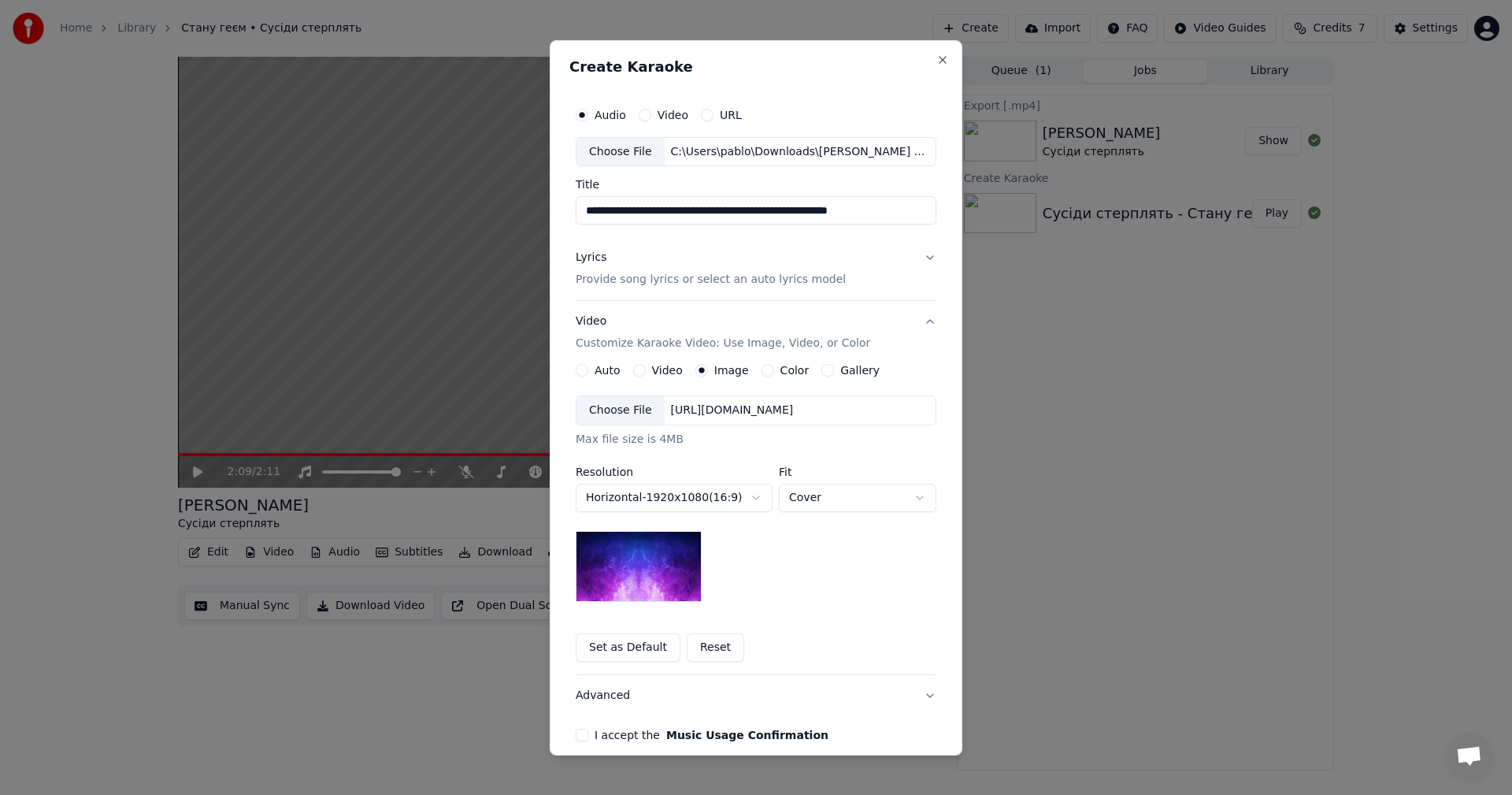
click at [625, 407] on div "Choose File" at bounding box center [620, 410] width 88 height 28
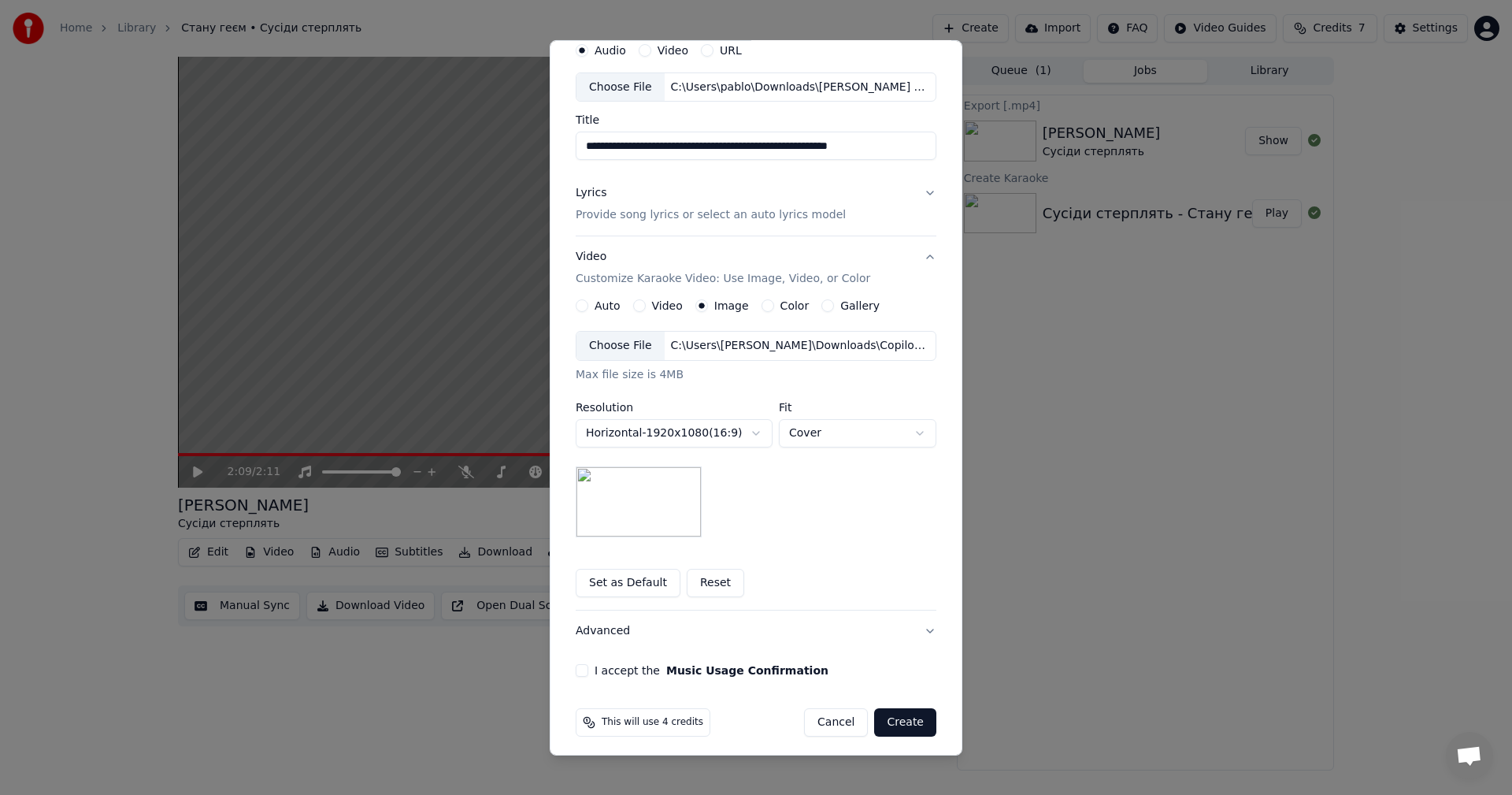
scroll to position [72, 0]
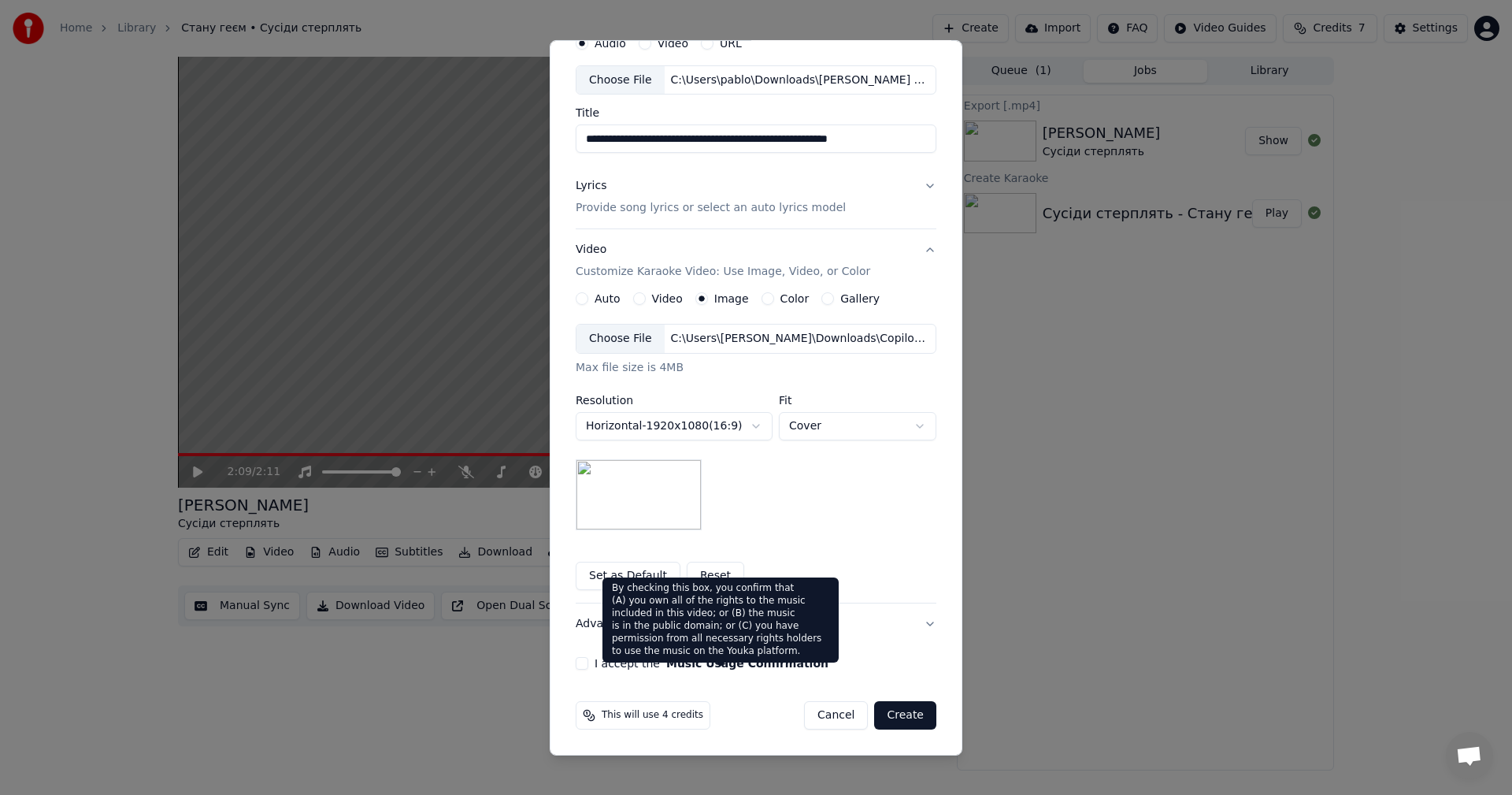
click at [595, 662] on label "I accept the Music Usage Confirmation" at bounding box center [712, 664] width 234 height 11
click at [588, 662] on button "I accept the Music Usage Confirmation" at bounding box center [582, 664] width 13 height 13
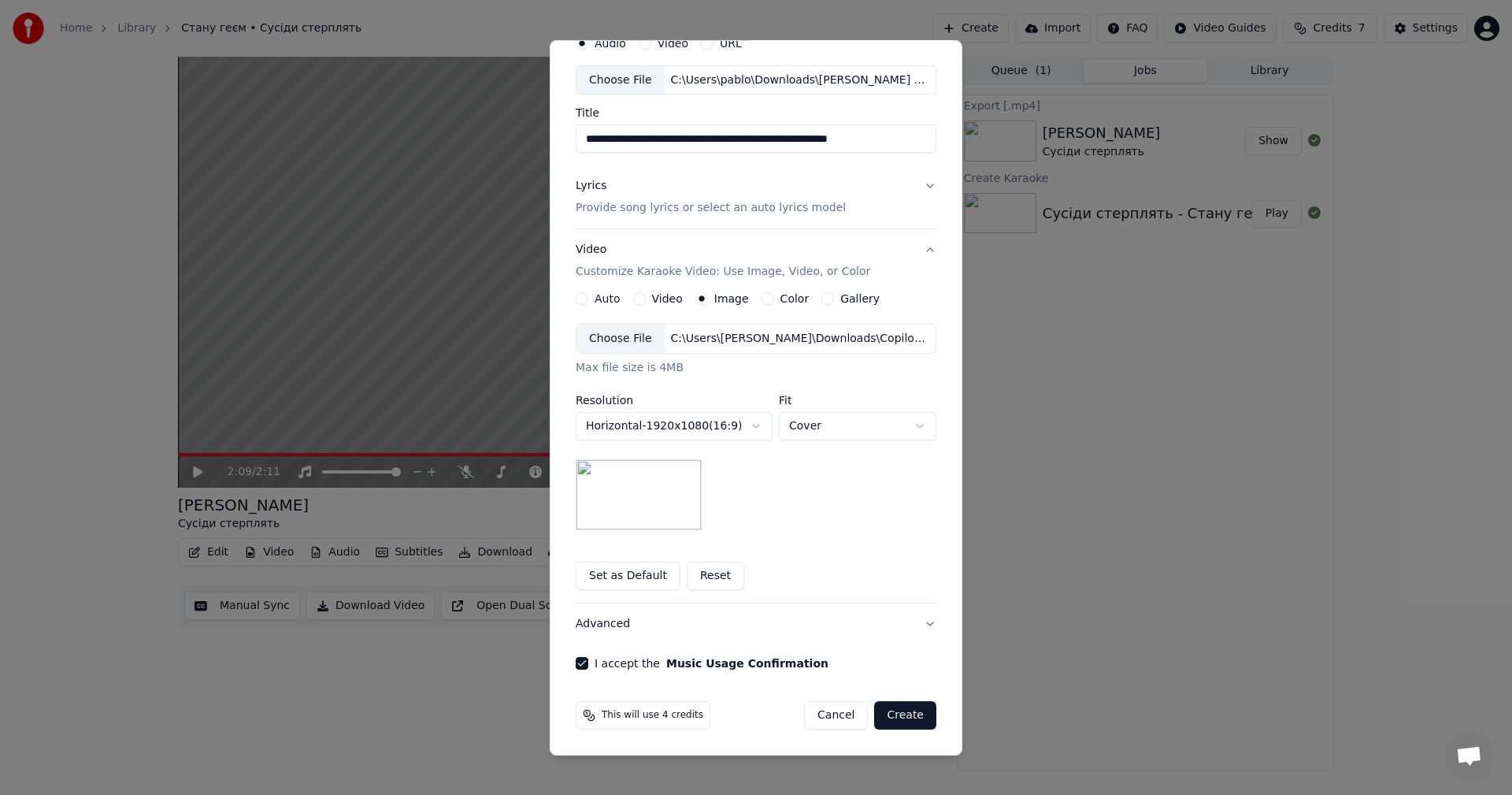
click at [893, 711] on button "Create" at bounding box center [905, 715] width 62 height 28
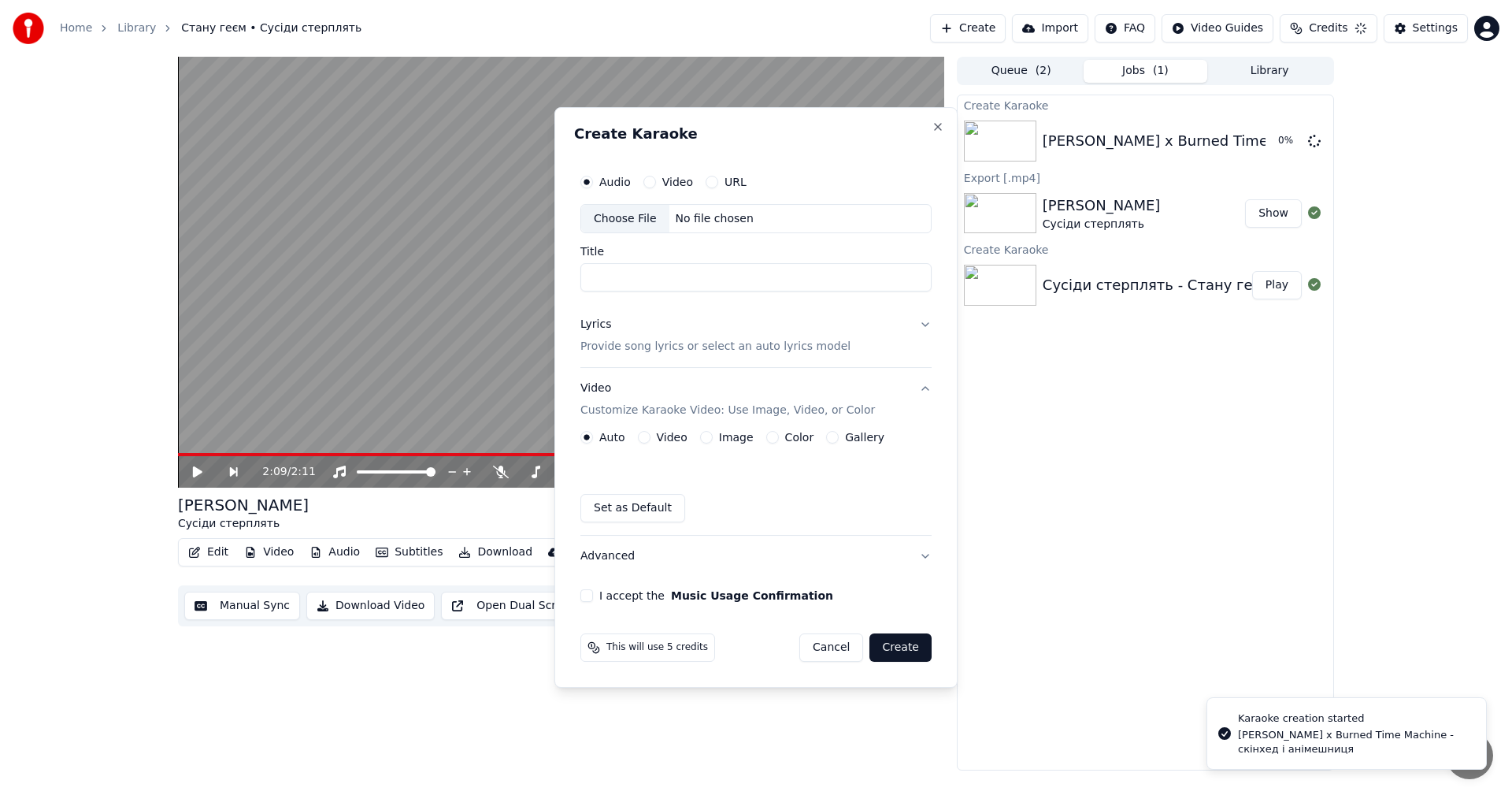
scroll to position [0, 0]
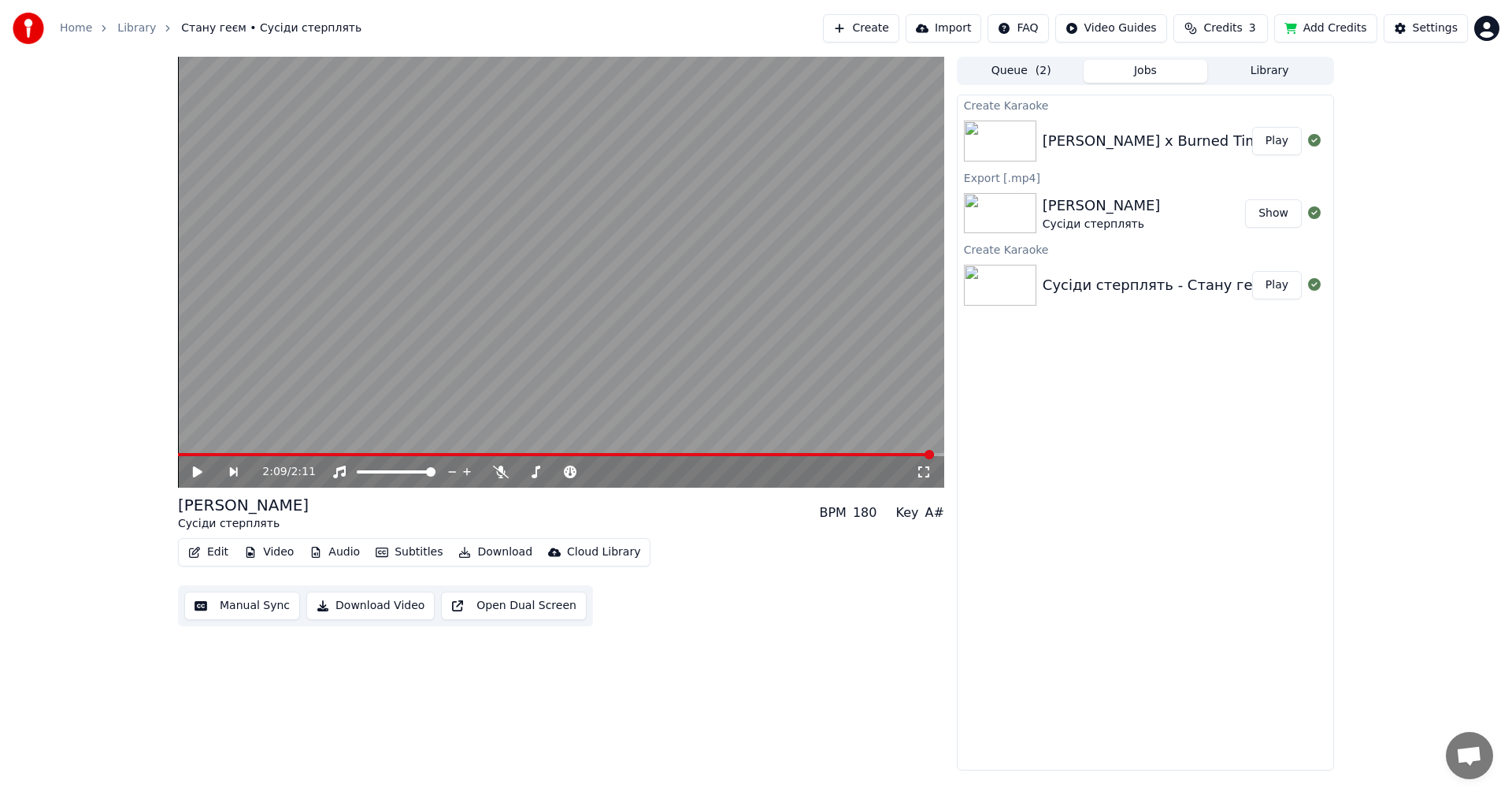
click at [1277, 143] on button "Play" at bounding box center [1277, 140] width 50 height 28
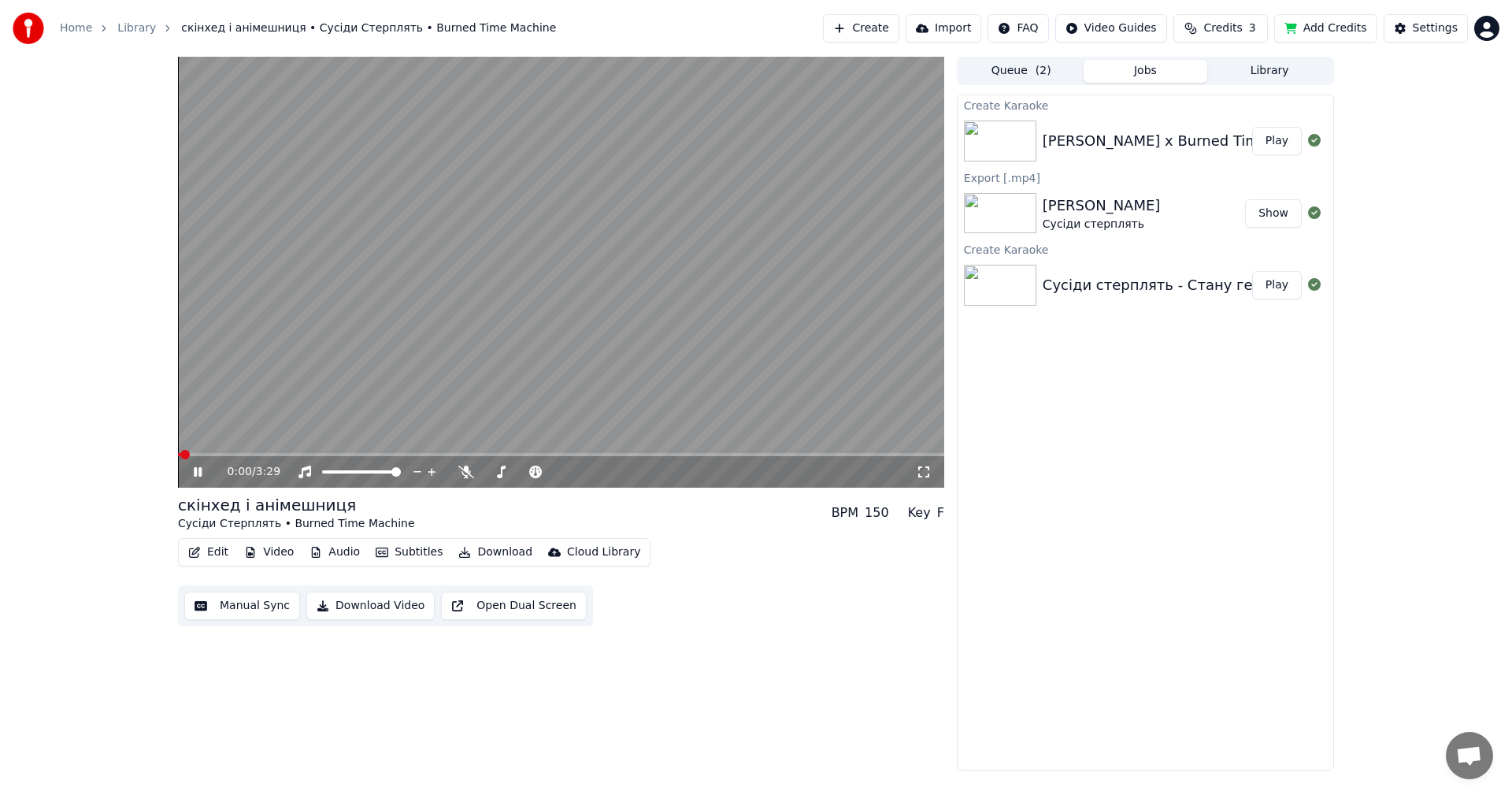
click at [927, 469] on icon at bounding box center [924, 472] width 16 height 13
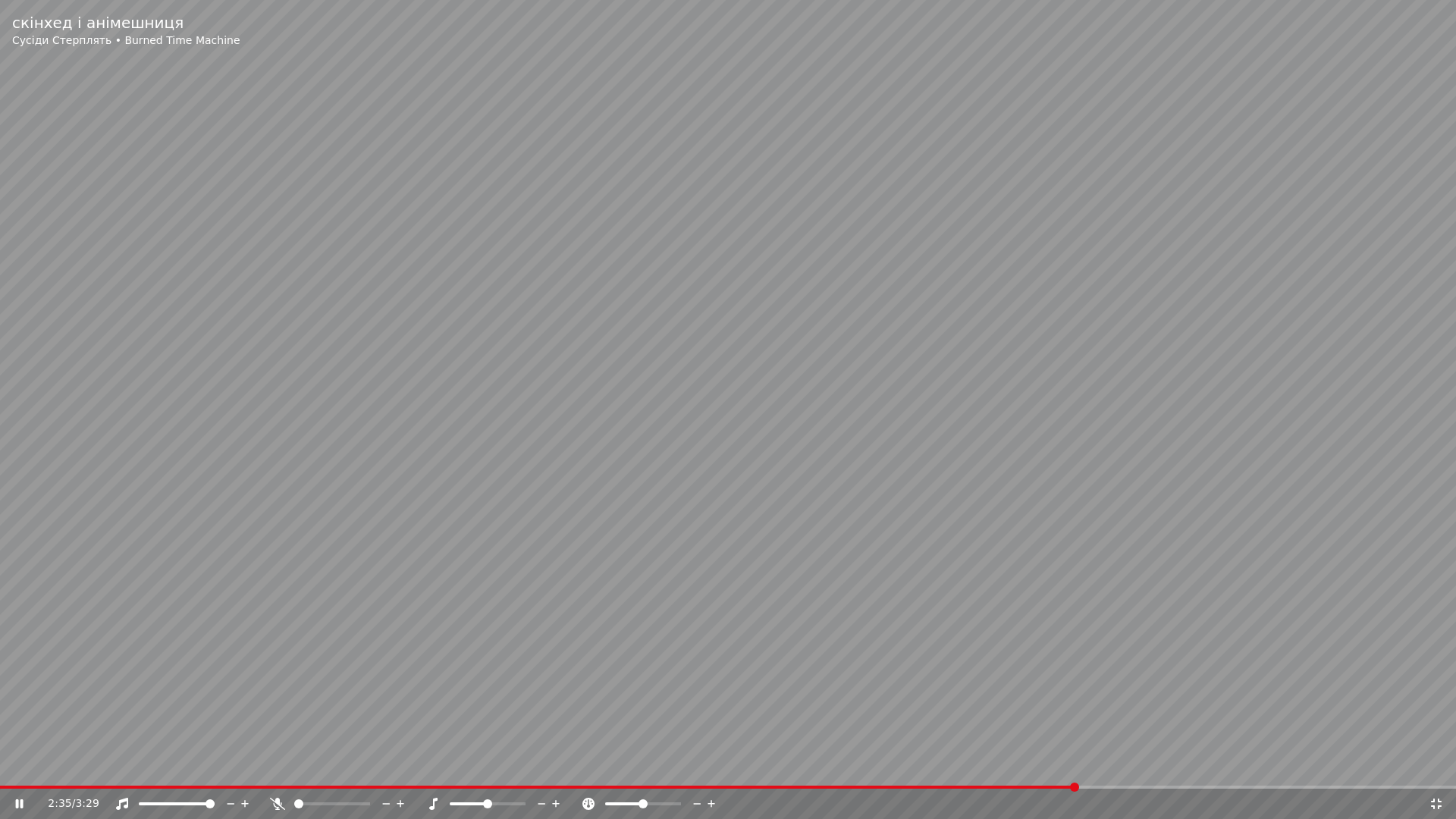
click at [1051, 592] on video at bounding box center [728, 409] width 1456 height 819
click at [1439, 764] on icon at bounding box center [1437, 804] width 11 height 11
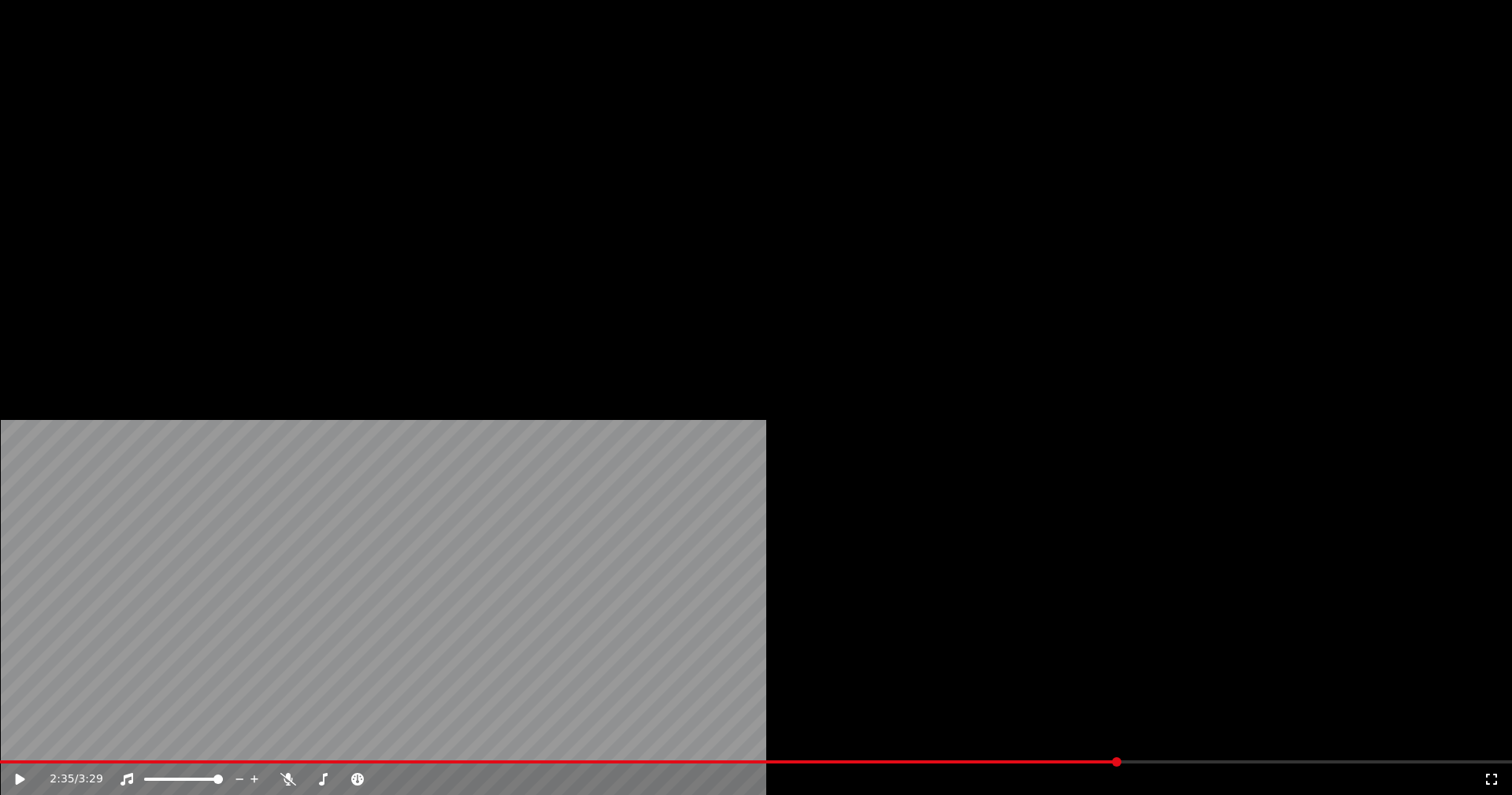
click at [219, 132] on button "Edit" at bounding box center [208, 122] width 53 height 22
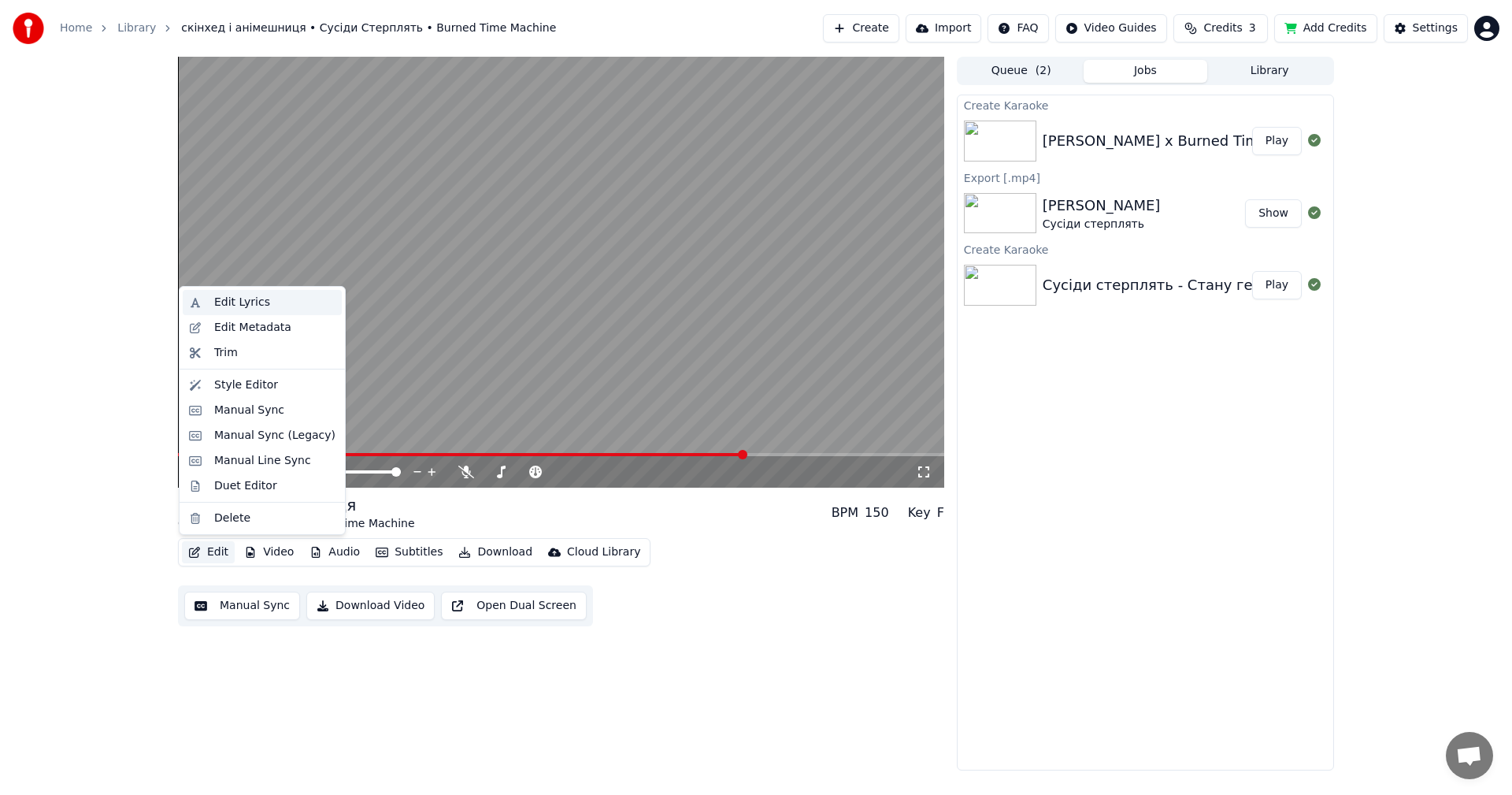
click at [251, 310] on div "Edit Lyrics" at bounding box center [243, 303] width 56 height 16
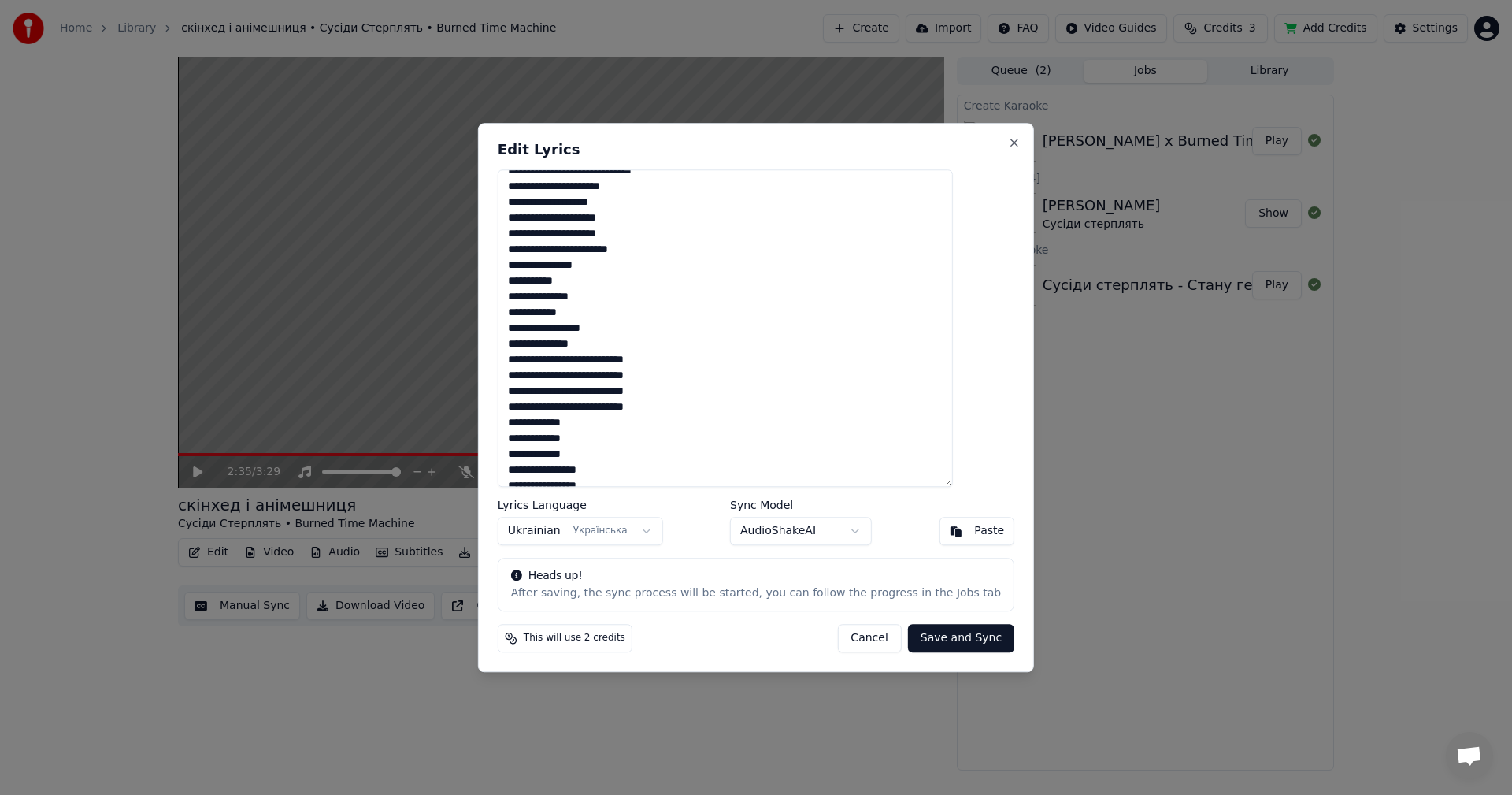
scroll to position [515, 0]
click at [751, 446] on textarea at bounding box center [725, 329] width 455 height 319
click at [720, 246] on textarea at bounding box center [725, 329] width 455 height 319
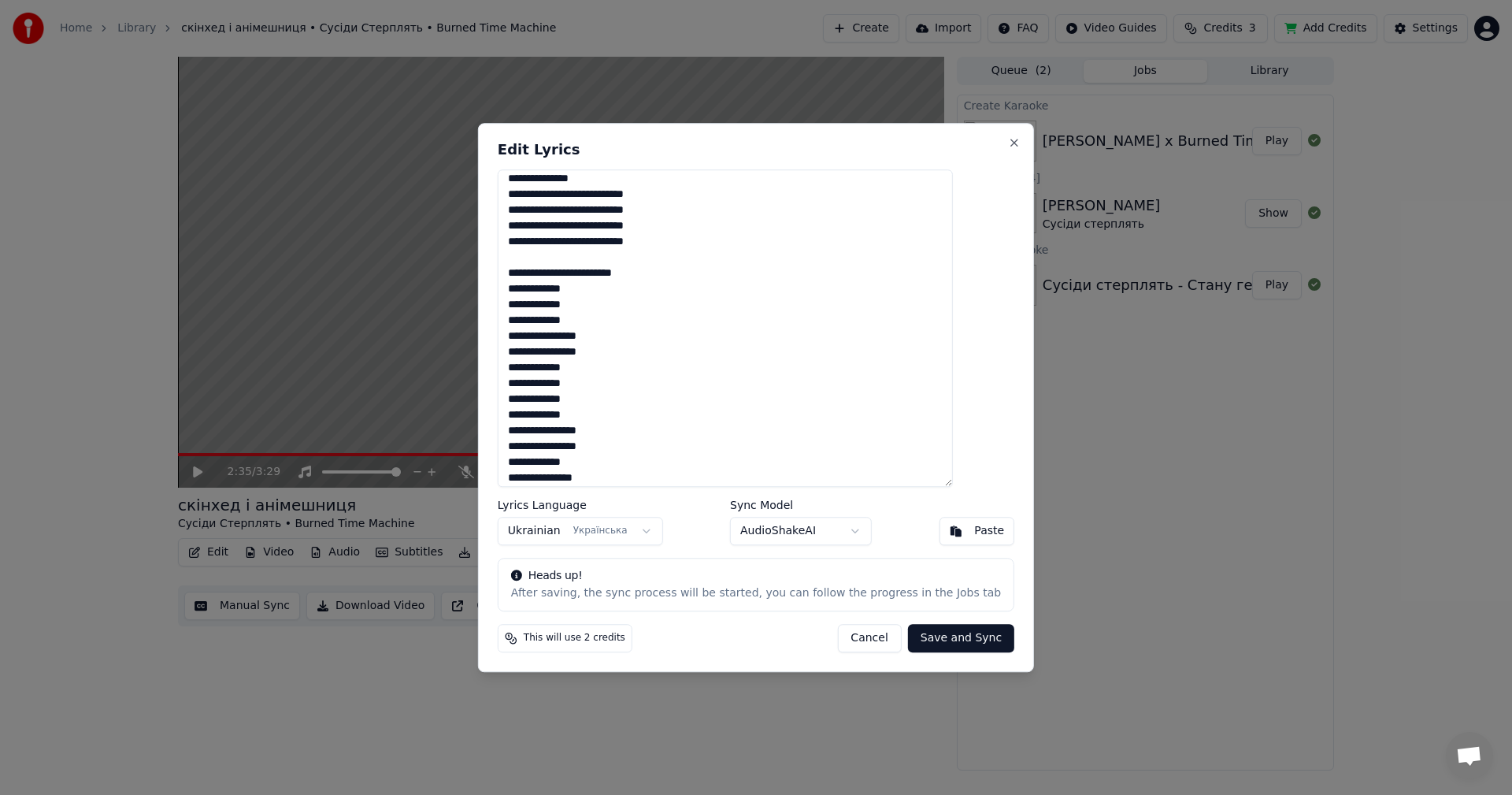
click at [700, 277] on textarea at bounding box center [725, 329] width 455 height 319
click at [608, 277] on textarea at bounding box center [725, 329] width 455 height 319
click at [662, 272] on textarea at bounding box center [725, 329] width 455 height 319
click at [615, 306] on textarea at bounding box center [725, 329] width 455 height 319
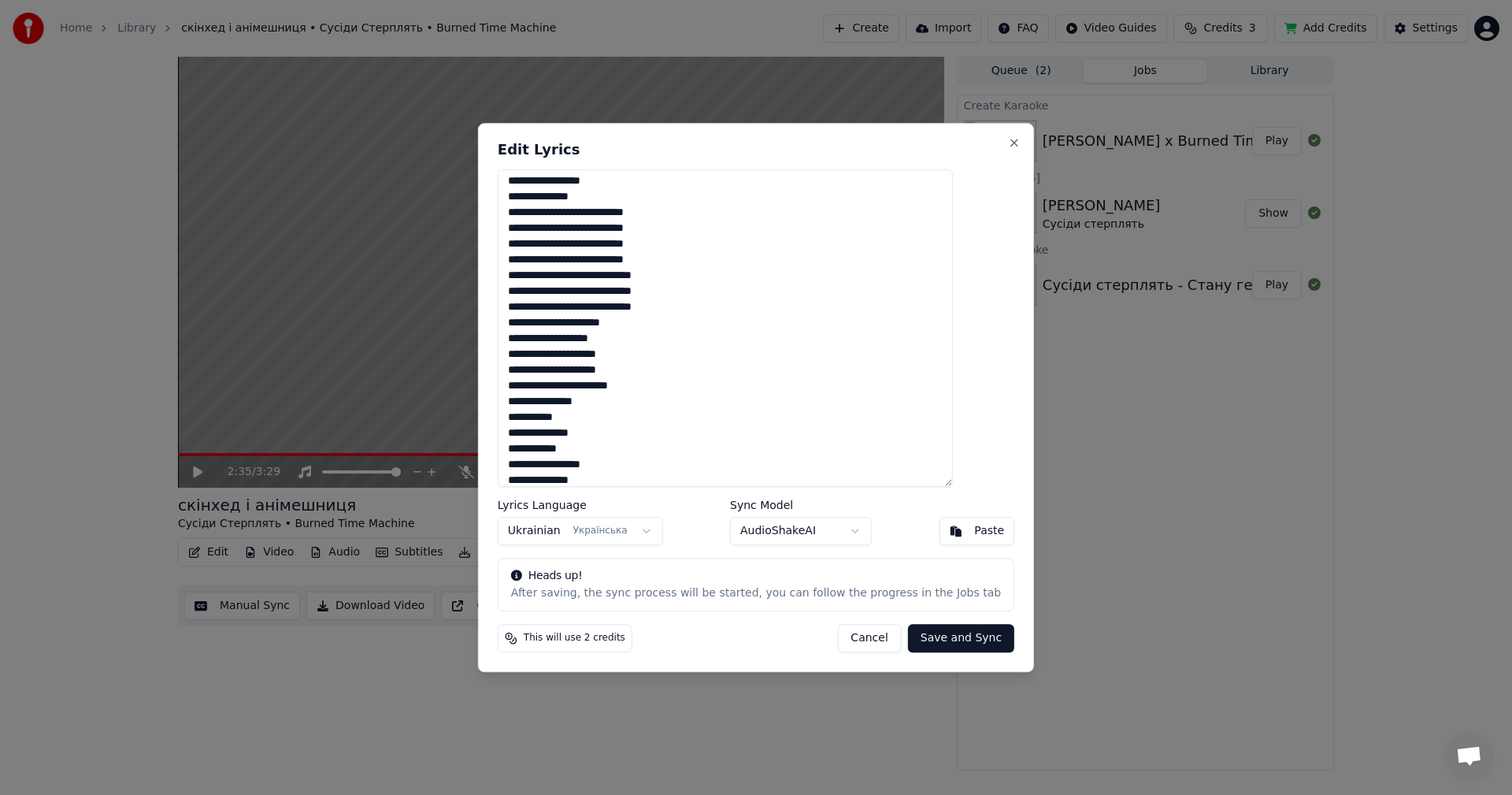
scroll to position [399, 0]
type textarea "**********"
click at [956, 636] on button "Save and Sync" at bounding box center [961, 637] width 106 height 28
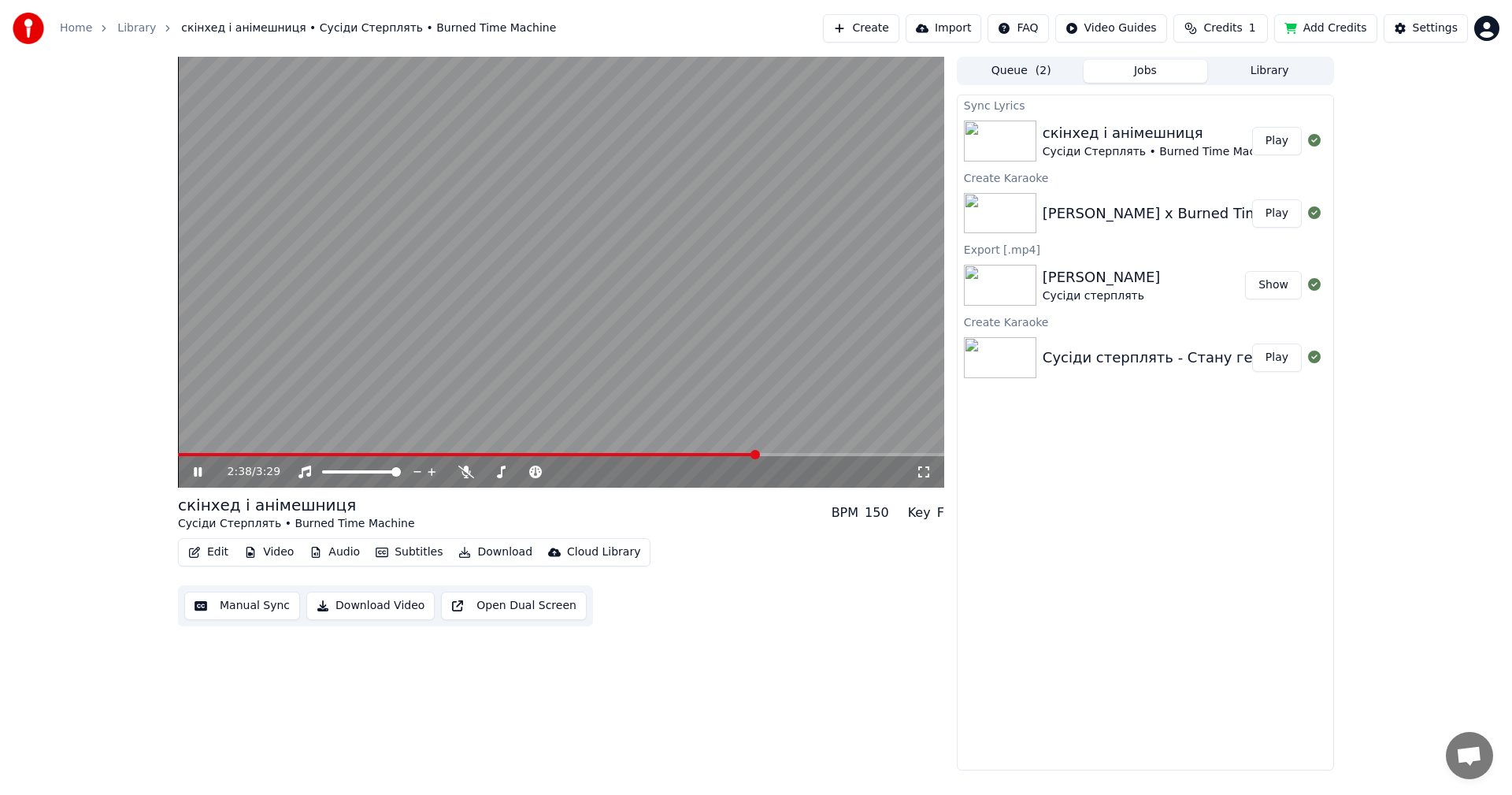
click at [792, 214] on video at bounding box center [560, 272] width 766 height 431
click at [688, 460] on div "2:38 / 3:29" at bounding box center [560, 472] width 766 height 31
click at [688, 456] on span at bounding box center [467, 455] width 580 height 3
click at [676, 287] on video at bounding box center [560, 272] width 766 height 431
click at [740, 455] on span at bounding box center [468, 455] width 581 height 3
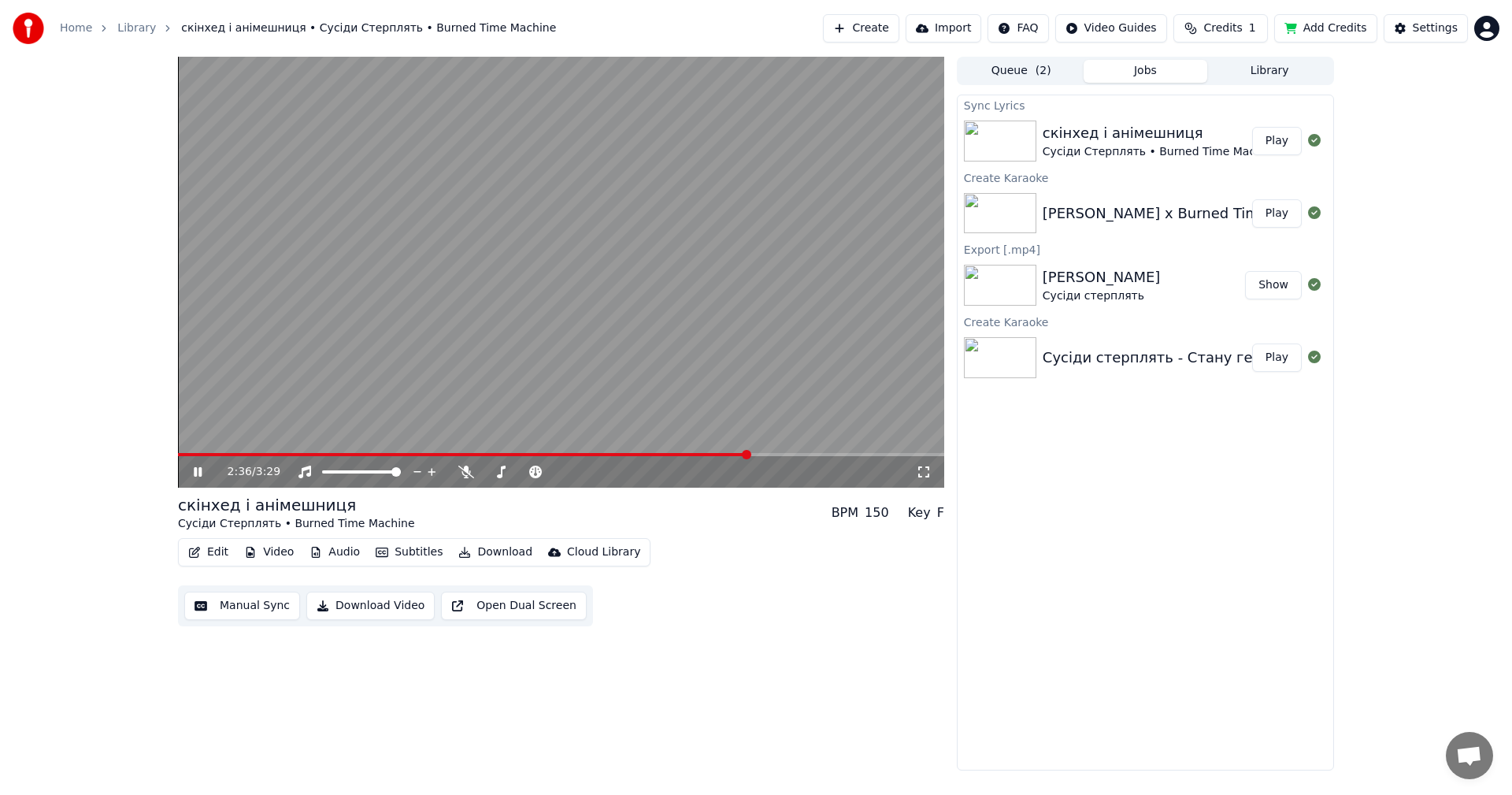
click at [728, 455] on span at bounding box center [463, 455] width 571 height 3
click at [738, 453] on span at bounding box center [467, 455] width 579 height 3
click at [700, 453] on span at bounding box center [461, 455] width 568 height 3
click at [719, 455] on span at bounding box center [467, 455] width 580 height 3
click at [713, 455] on span at bounding box center [467, 455] width 580 height 3
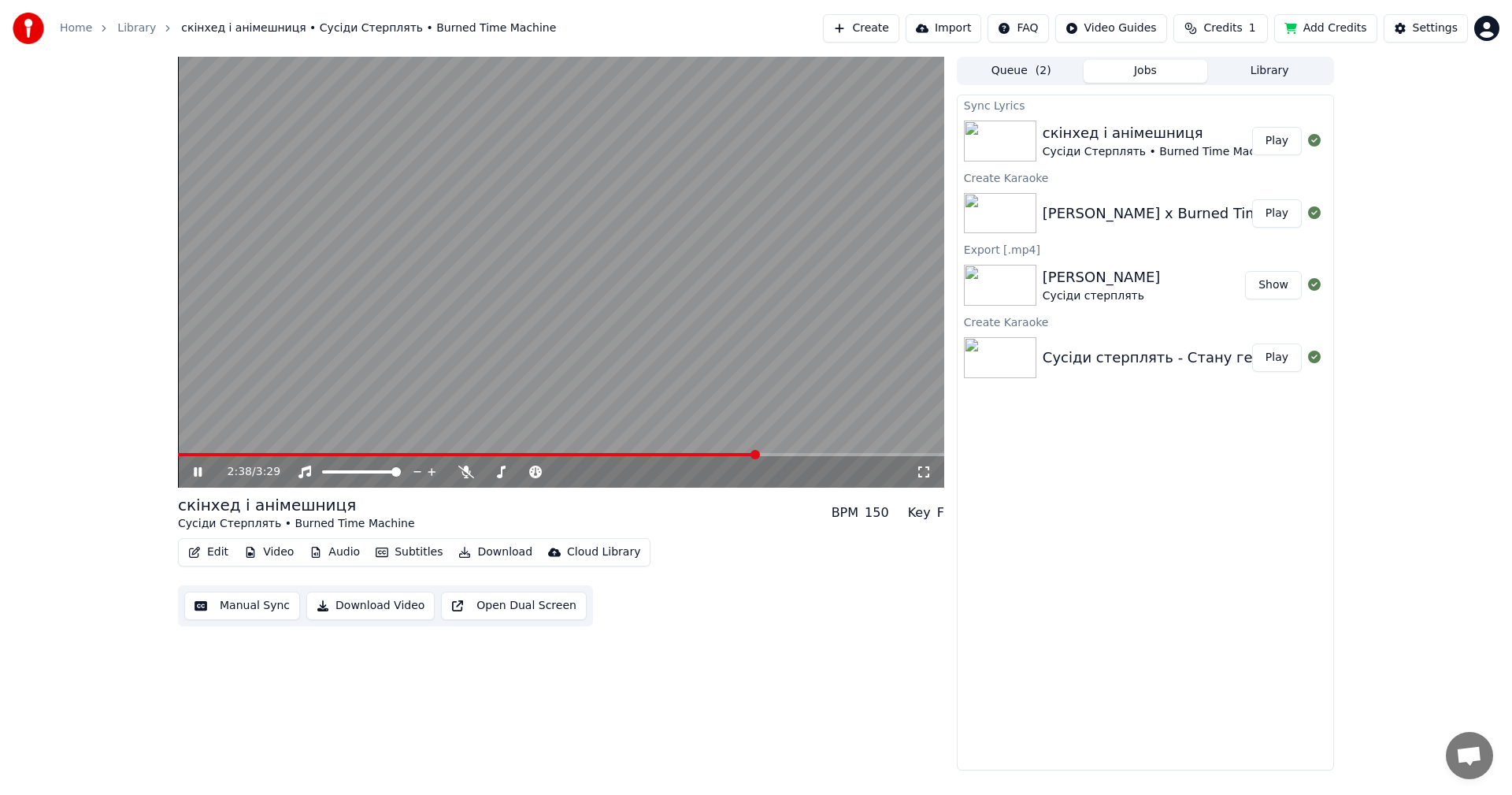
click at [724, 454] on span at bounding box center [467, 455] width 580 height 3
click at [676, 452] on video at bounding box center [560, 272] width 766 height 431
click at [674, 452] on video at bounding box center [560, 272] width 766 height 431
click at [673, 455] on span at bounding box center [487, 455] width 619 height 3
click at [922, 476] on icon at bounding box center [924, 472] width 16 height 13
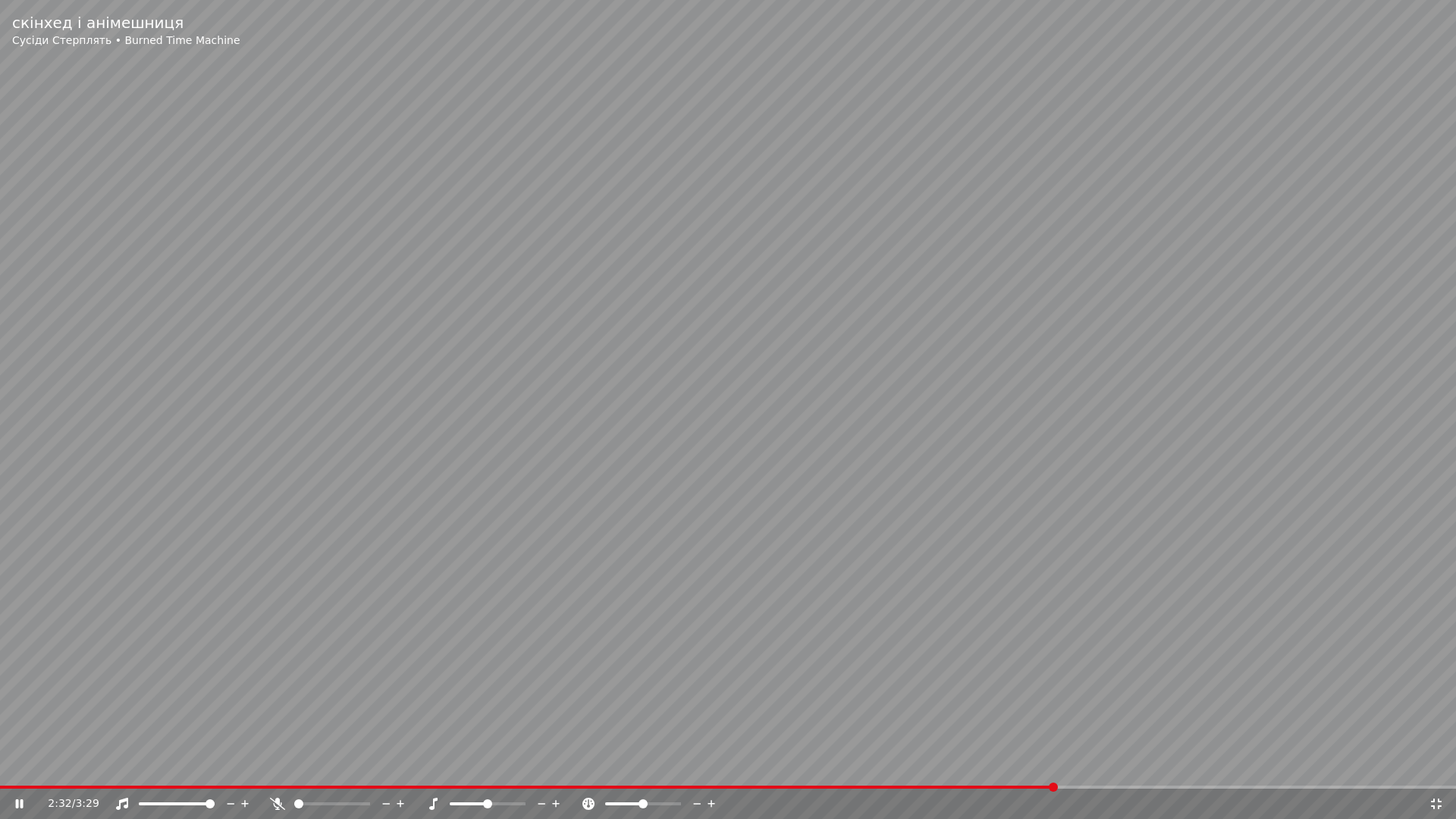
click at [1054, 764] on span at bounding box center [528, 787] width 1056 height 3
click at [1053, 764] on span at bounding box center [542, 787] width 1084 height 3
click at [1021, 764] on span at bounding box center [536, 787] width 1072 height 3
click at [1260, 764] on span at bounding box center [652, 787] width 1304 height 3
click at [1229, 764] on span at bounding box center [638, 787] width 1277 height 3
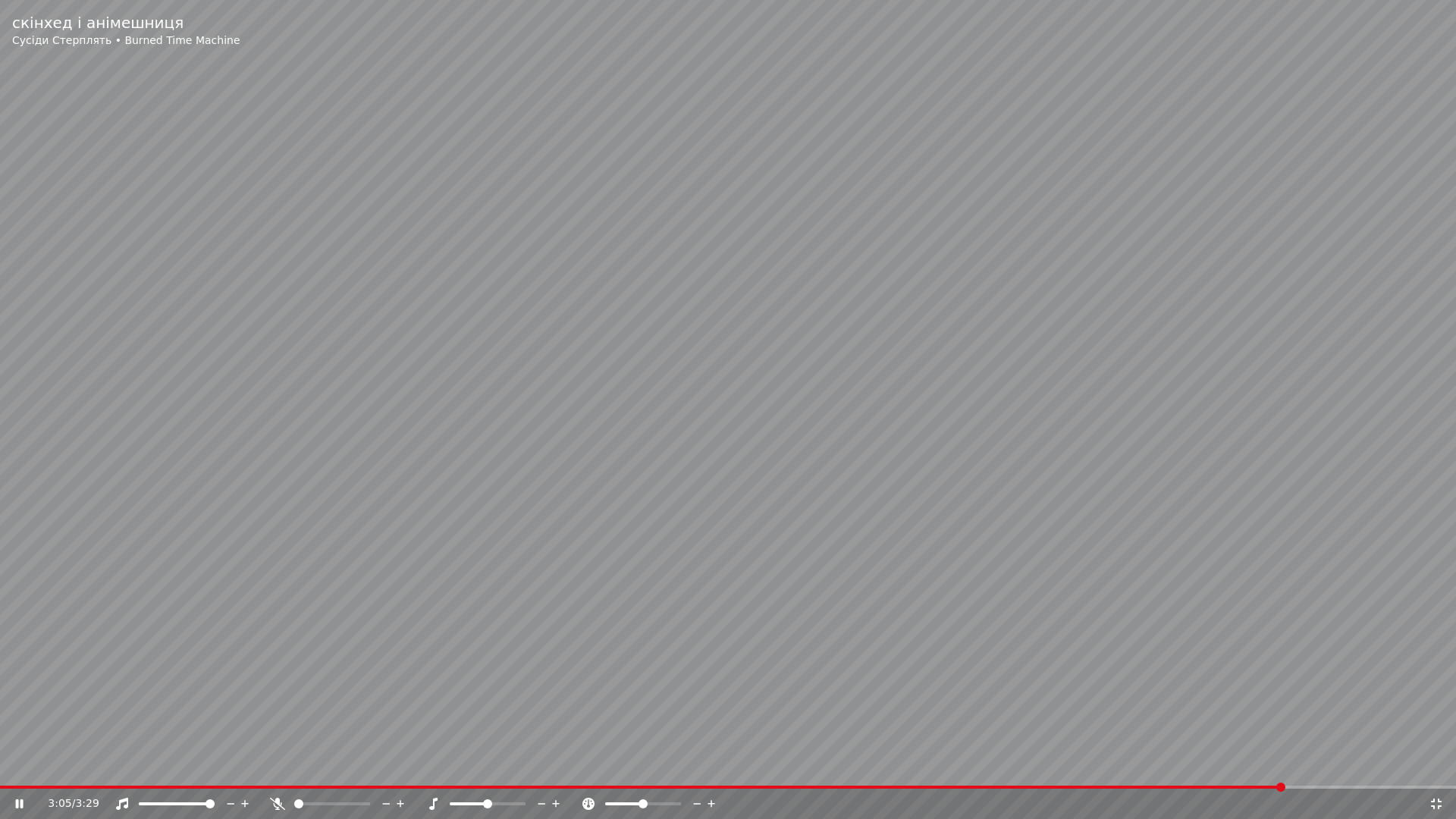
click at [1235, 764] on span at bounding box center [642, 787] width 1285 height 3
click at [1232, 764] on video at bounding box center [728, 409] width 1456 height 819
click at [1221, 764] on span at bounding box center [610, 787] width 1222 height 3
click at [1098, 573] on video at bounding box center [728, 409] width 1456 height 819
click at [1438, 764] on icon at bounding box center [1437, 804] width 15 height 12
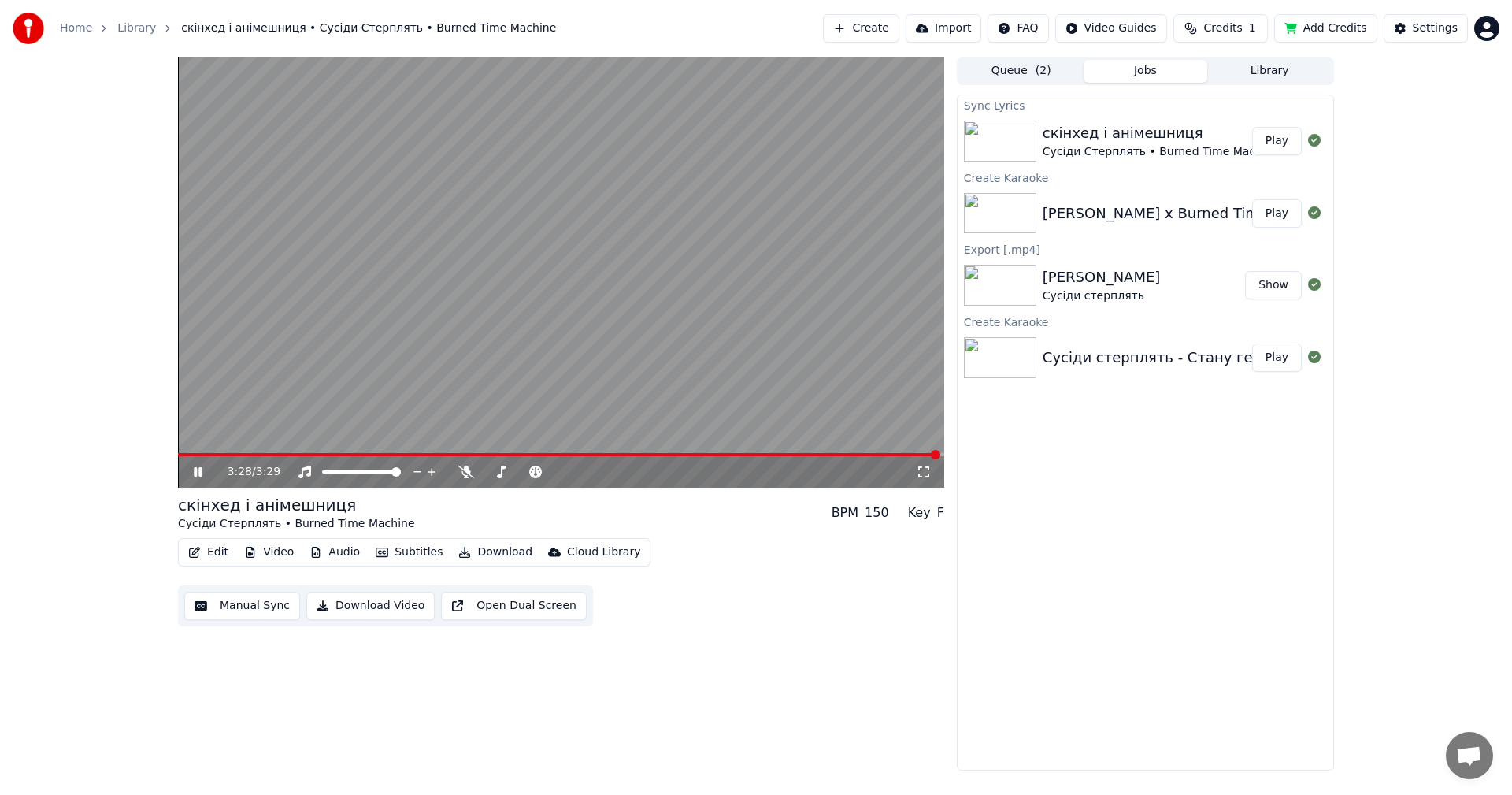
click at [679, 454] on span at bounding box center [559, 455] width 762 height 3
click at [917, 471] on icon at bounding box center [924, 472] width 16 height 13
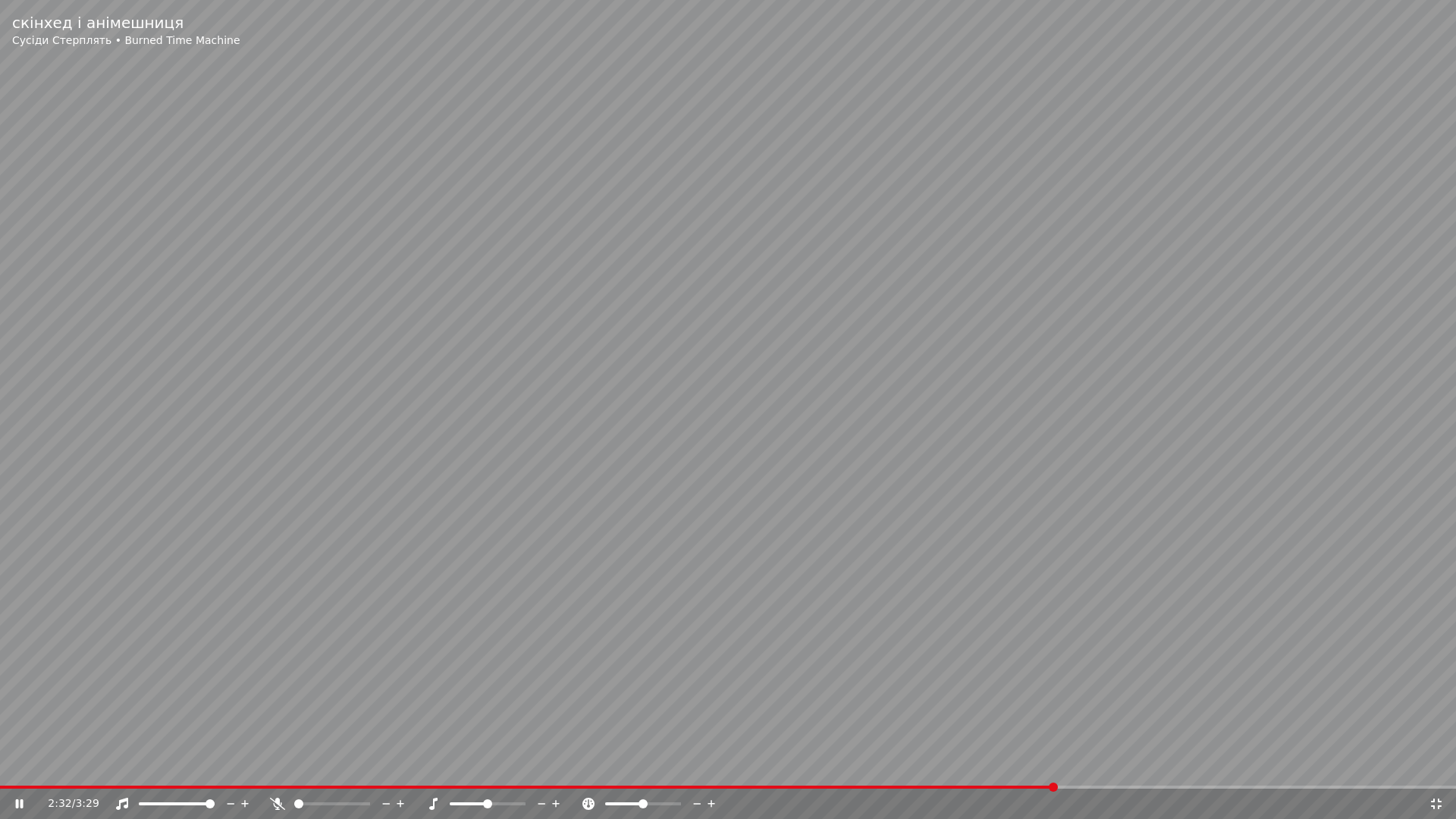
click at [1055, 764] on span at bounding box center [528, 787] width 1056 height 3
click at [1034, 764] on span at bounding box center [517, 787] width 1034 height 3
click at [987, 764] on div "2:39 / 3:29" at bounding box center [728, 803] width 1456 height 30
click at [987, 764] on div "2:40 / 3:29" at bounding box center [728, 803] width 1456 height 30
click at [1007, 764] on video at bounding box center [728, 409] width 1456 height 819
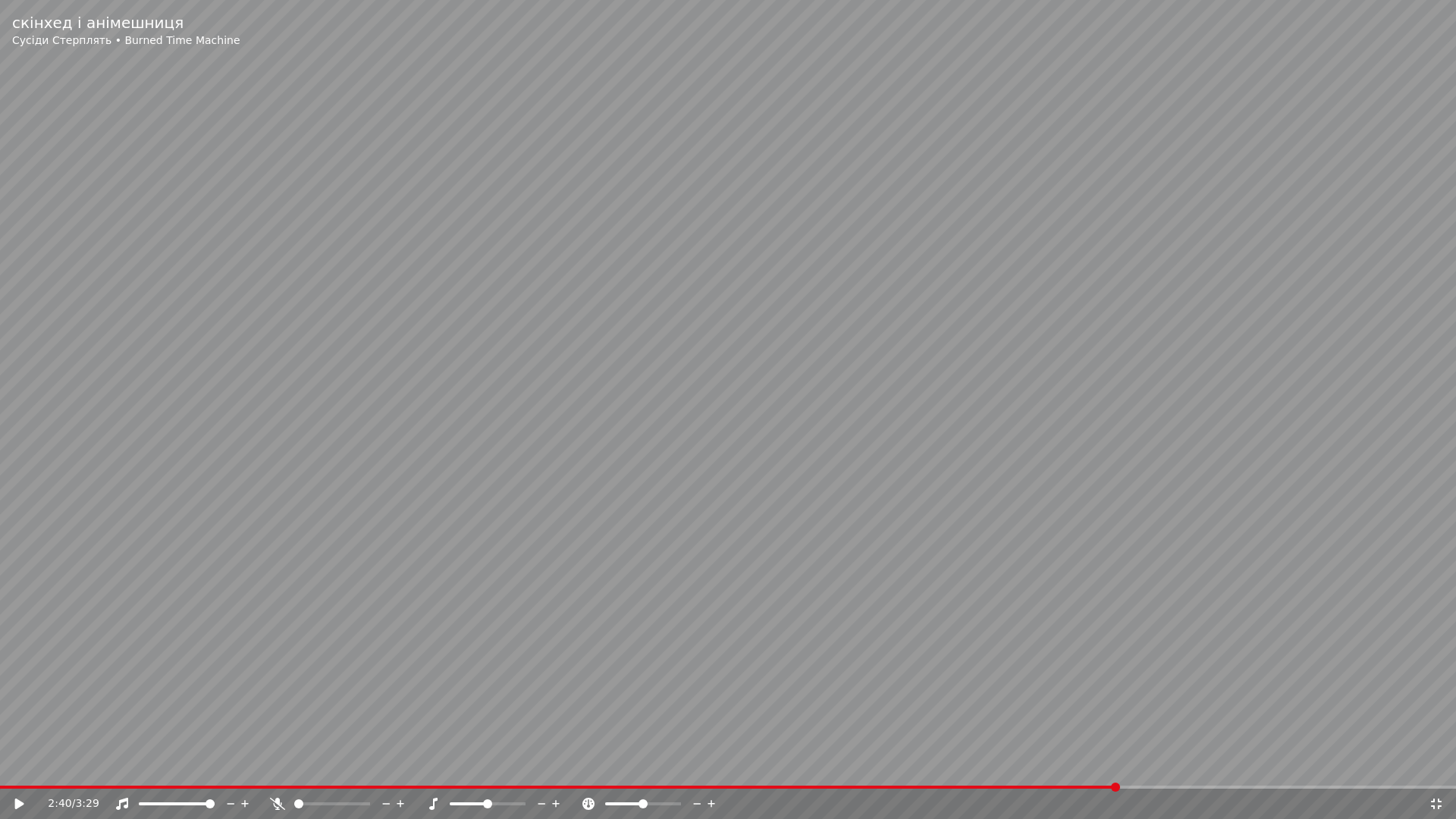
click at [1013, 764] on div "2:40 / 3:29" at bounding box center [728, 803] width 1456 height 30
click at [1010, 764] on span at bounding box center [559, 787] width 1118 height 3
drag, startPoint x: 1066, startPoint y: 579, endPoint x: 1071, endPoint y: 622, distance: 43.3
click at [1066, 577] on video at bounding box center [728, 409] width 1456 height 819
click at [1434, 764] on icon at bounding box center [1437, 804] width 11 height 11
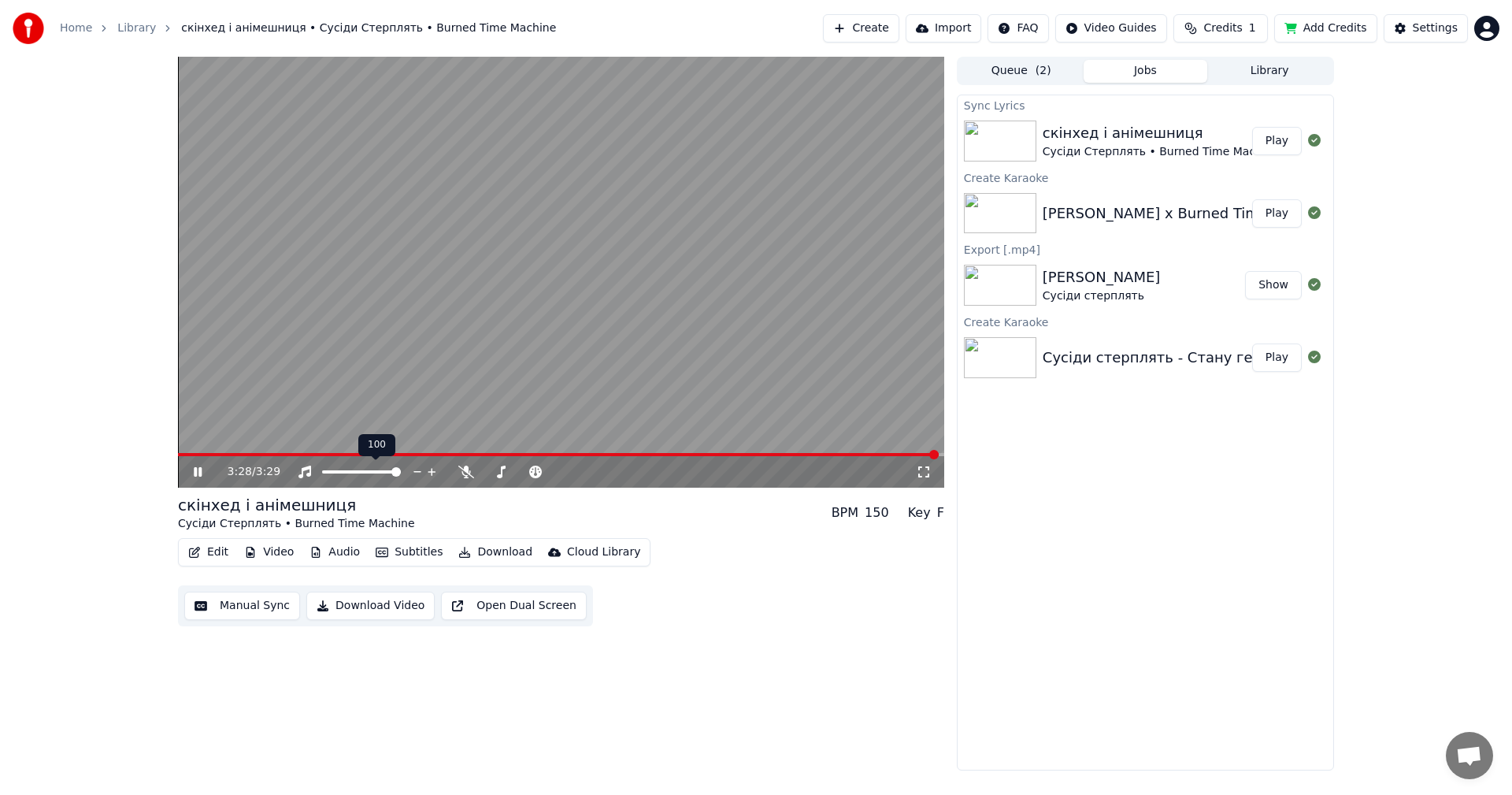
click at [462, 363] on video at bounding box center [560, 272] width 766 height 431
click at [496, 552] on button "Download" at bounding box center [495, 552] width 86 height 22
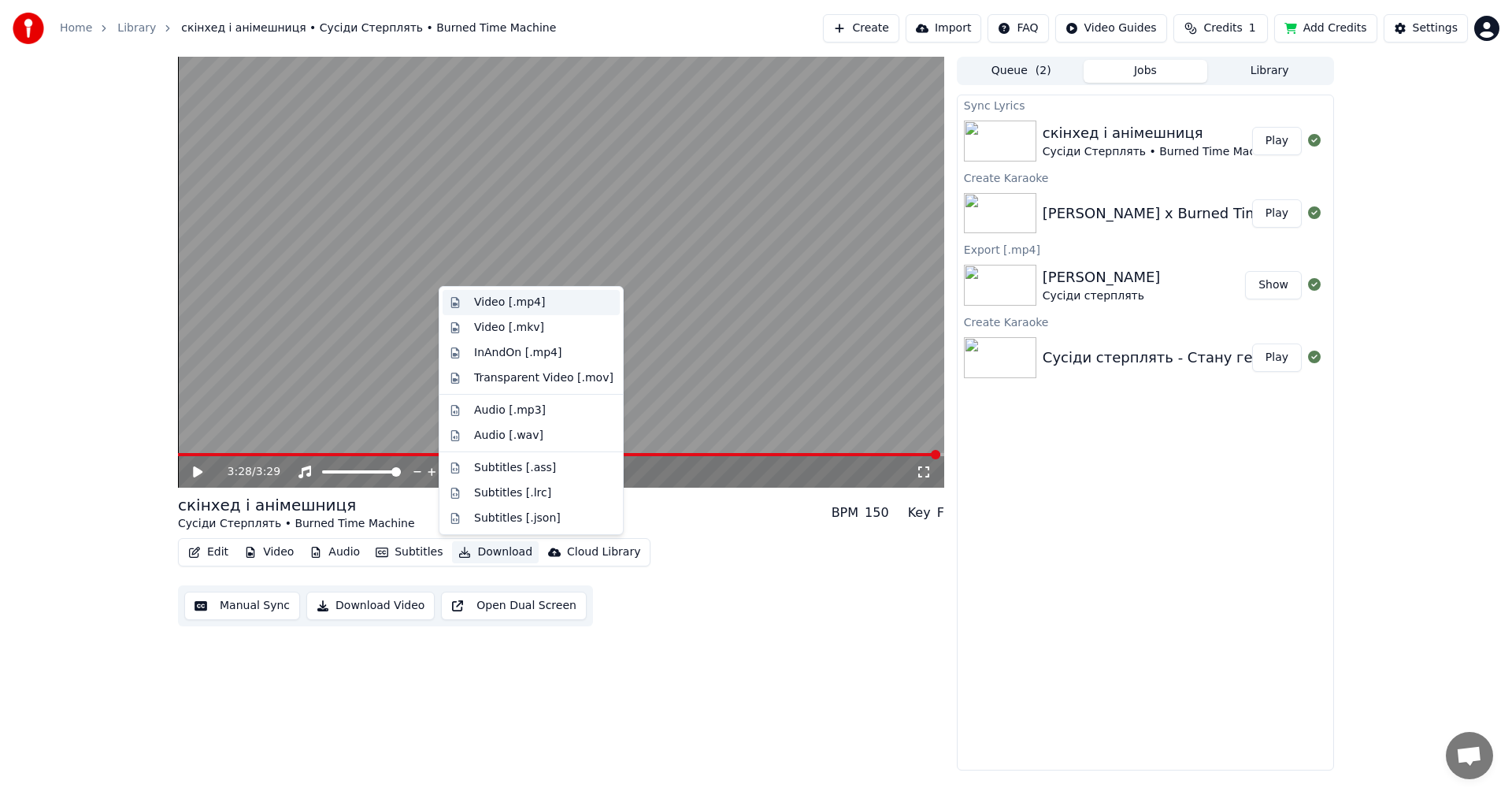
click at [506, 302] on div "Video [.mp4]" at bounding box center [509, 303] width 71 height 16
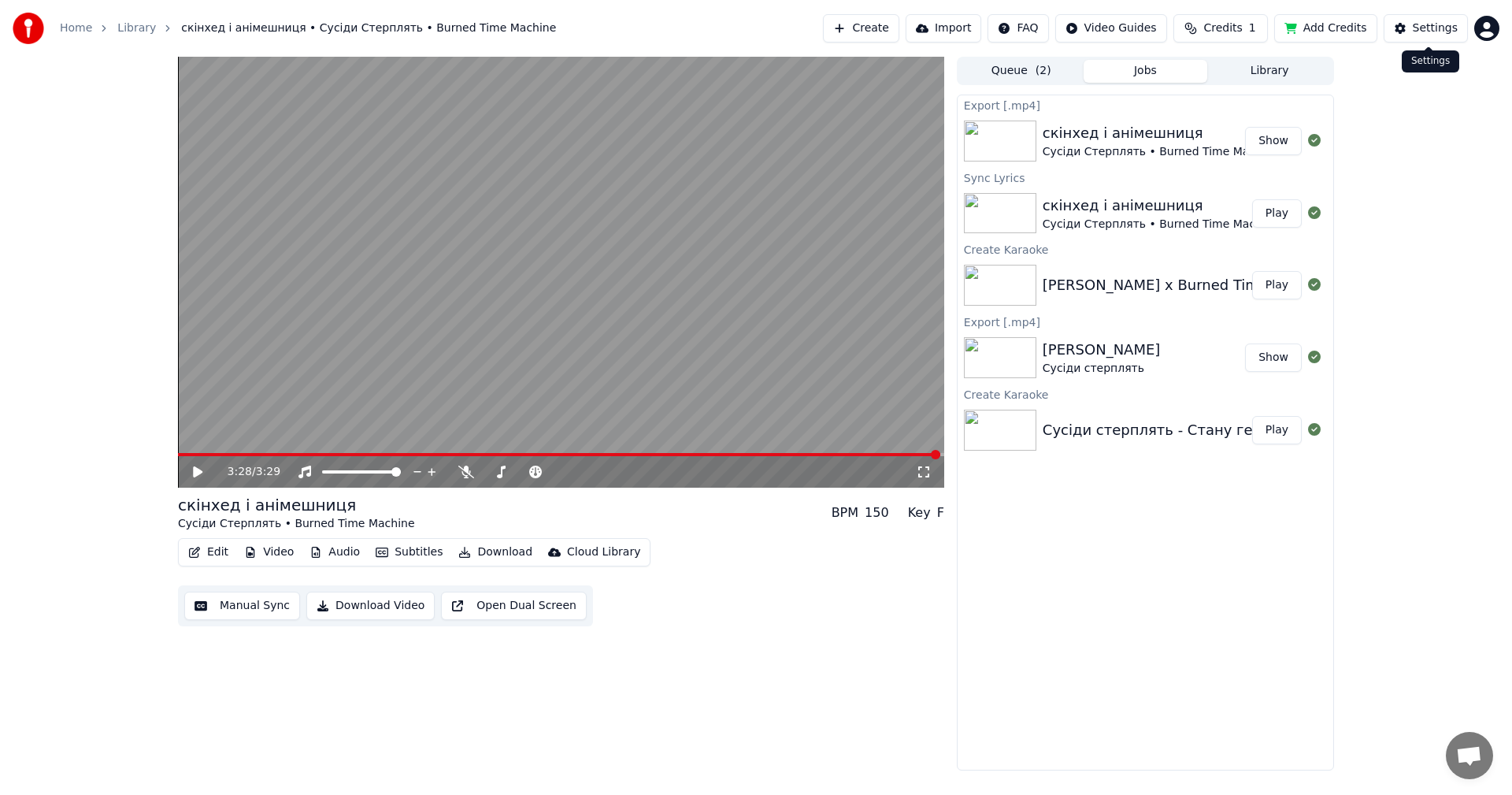
click at [1491, 30] on html "Home Library скінхед і анімешниця • [PERSON_NAME] • Burned Time Machine Create …" at bounding box center [756, 397] width 1512 height 795
click at [1385, 159] on span "Sign Out" at bounding box center [1382, 167] width 47 height 16
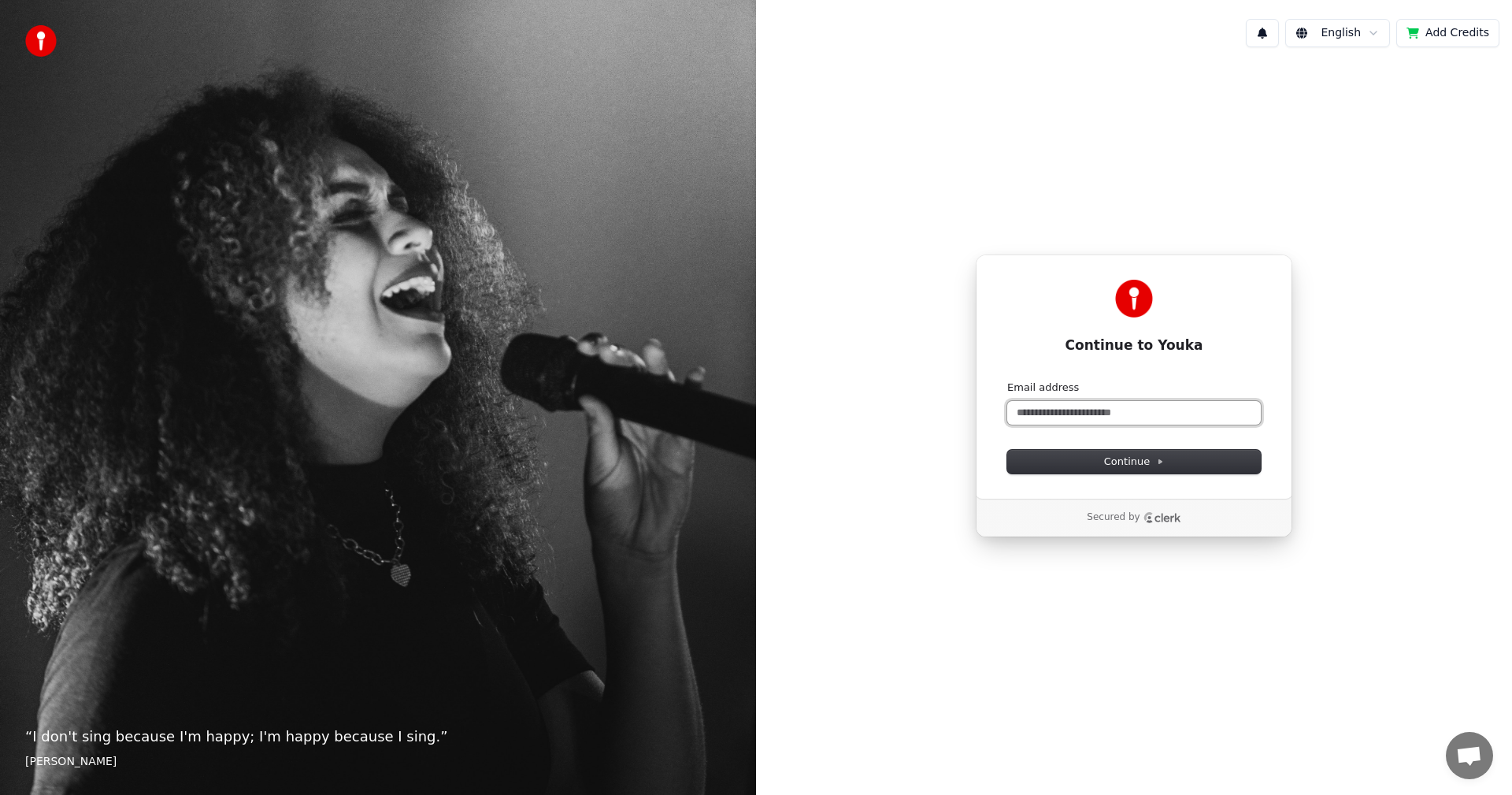
click at [1171, 405] on input "Email address" at bounding box center [1133, 413] width 254 height 24
click at [1122, 412] on input "Email address" at bounding box center [1133, 413] width 254 height 24
paste input "**********"
click at [1152, 455] on span "Continue" at bounding box center [1133, 462] width 60 height 14
type input "**********"
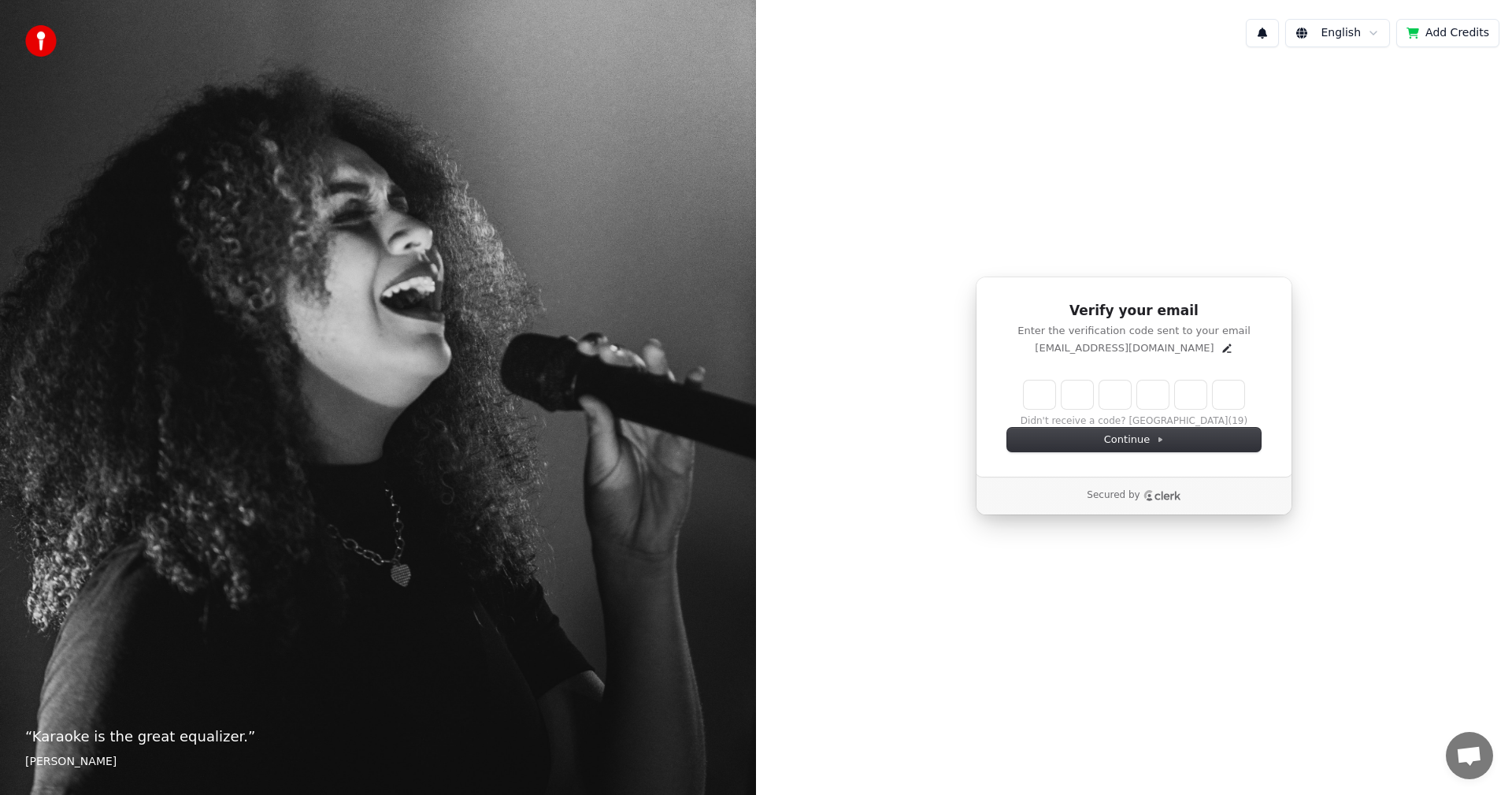
click at [1053, 387] on input "Enter verification code" at bounding box center [1134, 394] width 221 height 28
paste input "******"
type input "******"
